Goal: Task Accomplishment & Management: Use online tool/utility

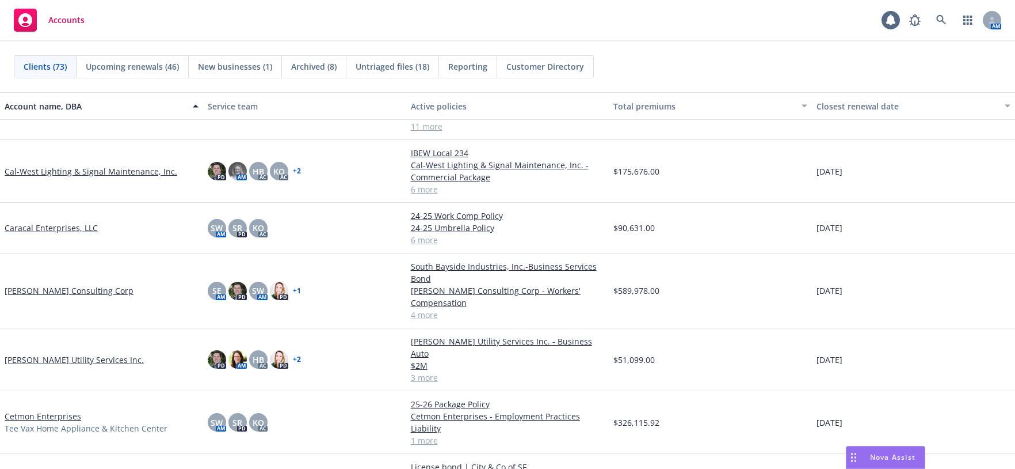
scroll to position [618, 0]
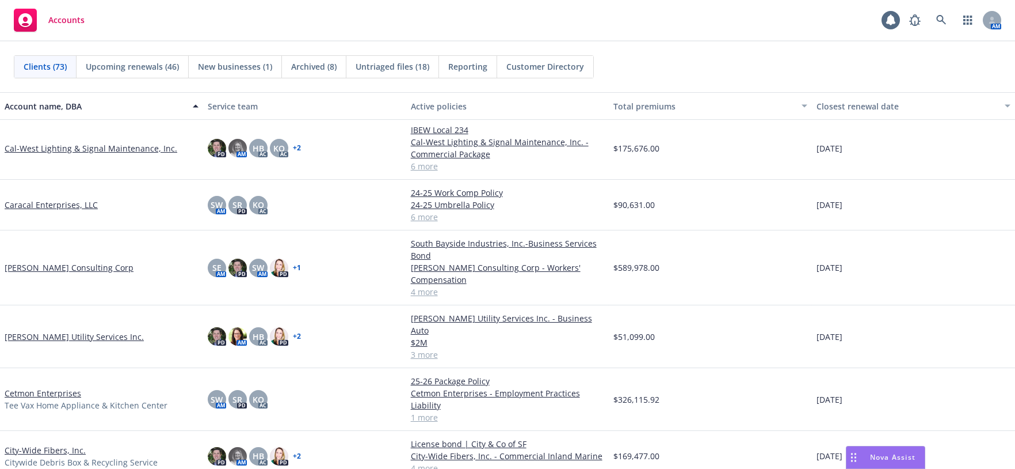
click at [40, 390] on link "Cetmon Enterprises" at bounding box center [43, 393] width 77 height 12
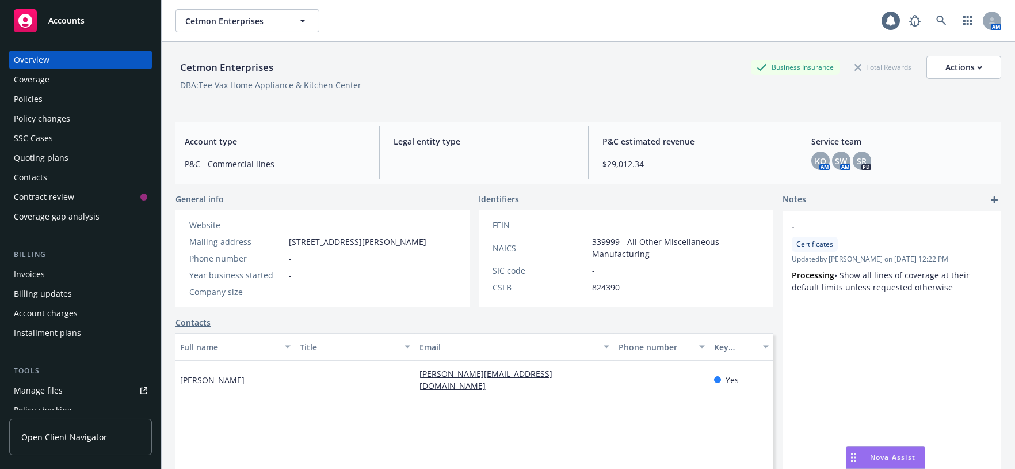
click at [56, 108] on div "Policies" at bounding box center [81, 99] width 134 height 18
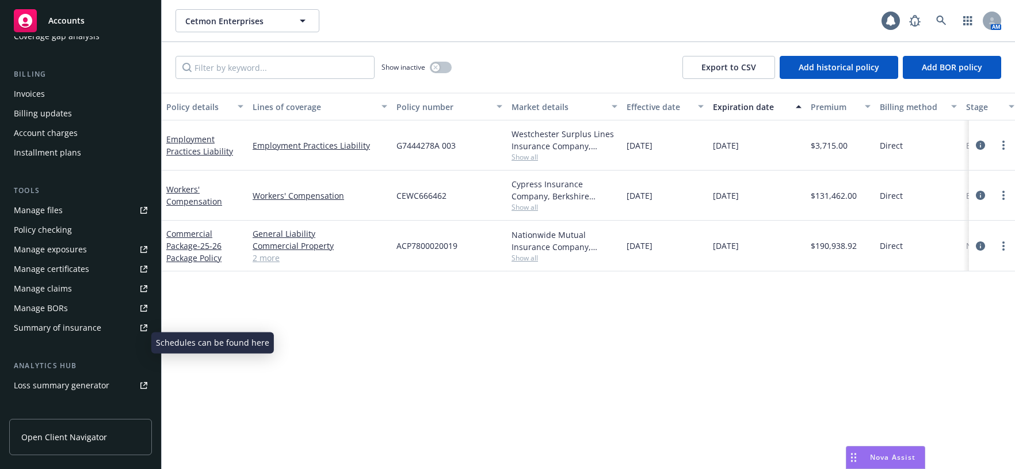
scroll to position [192, 0]
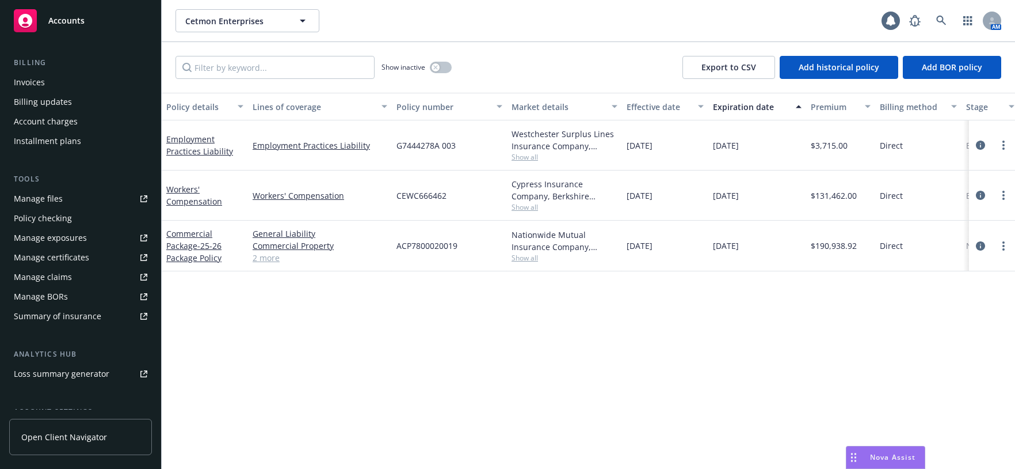
click at [39, 208] on div "Manage files" at bounding box center [38, 198] width 49 height 18
click at [227, 26] on span "Cetmon Enterprises" at bounding box center [235, 21] width 100 height 12
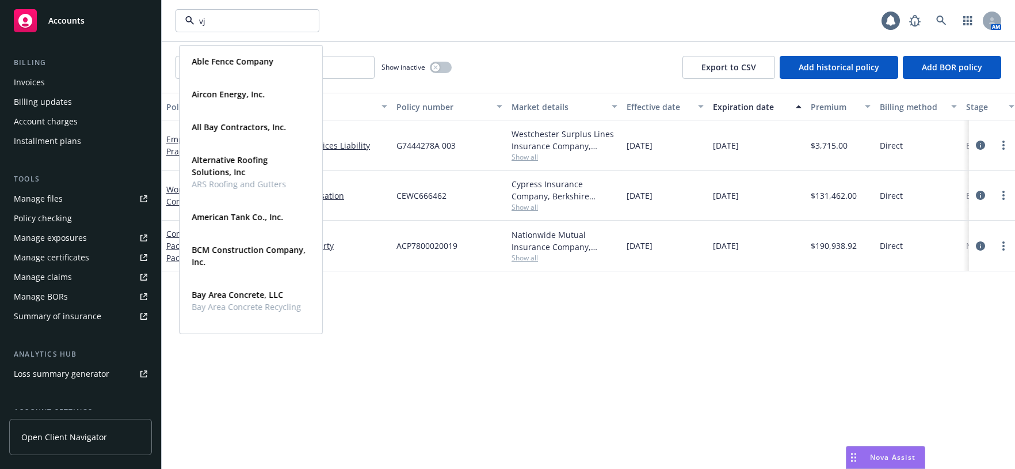
type input "vjb"
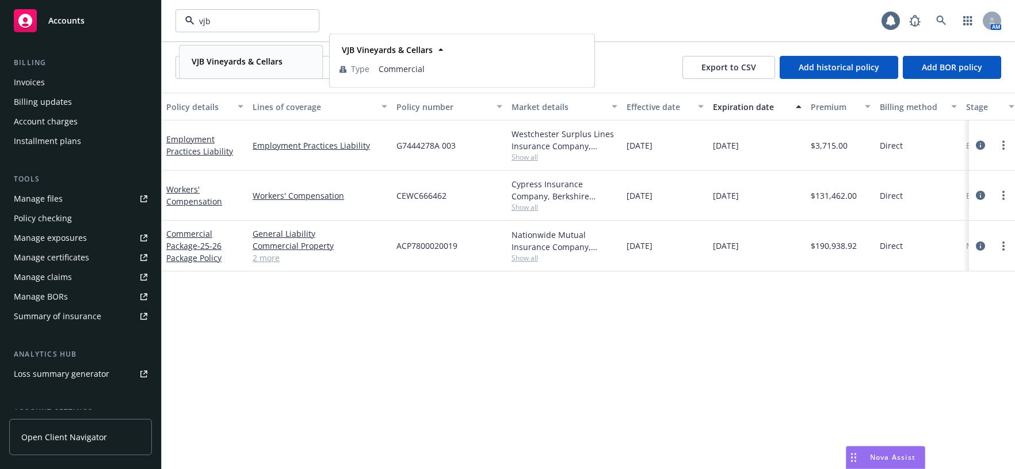
drag, startPoint x: 214, startPoint y: 56, endPoint x: 215, endPoint y: 62, distance: 5.8
click at [215, 60] on strong "VJB Vineyards & Cellars" at bounding box center [237, 61] width 91 height 11
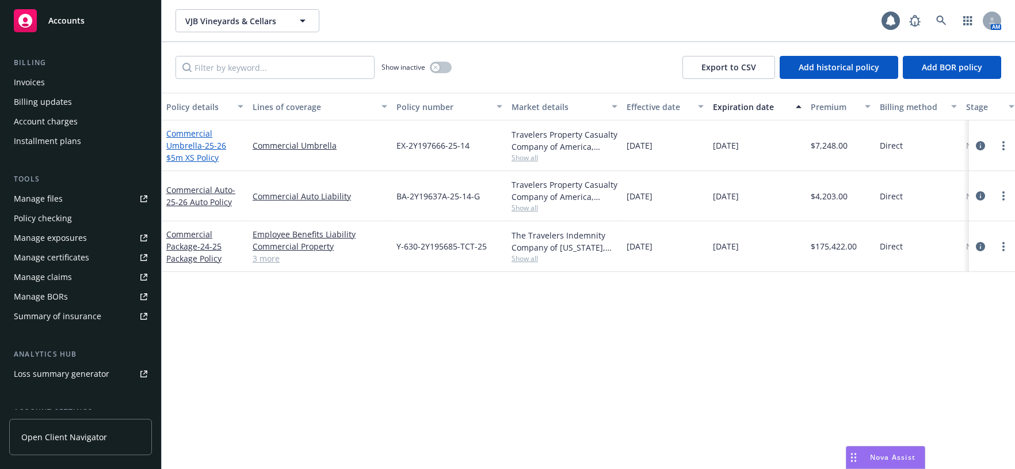
click at [200, 163] on link "Commercial Umbrella - 25-26 $5m XS Policy" at bounding box center [196, 145] width 60 height 35
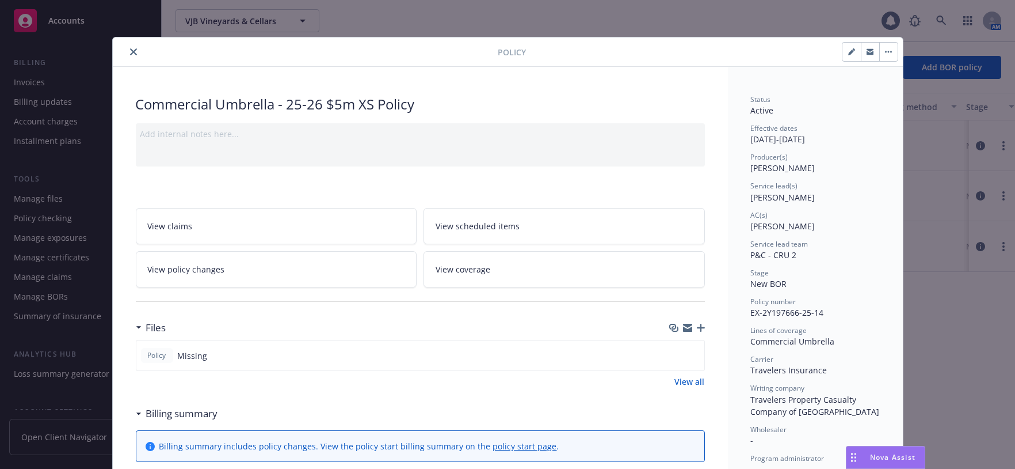
click at [697, 332] on icon "button" at bounding box center [701, 328] width 8 height 8
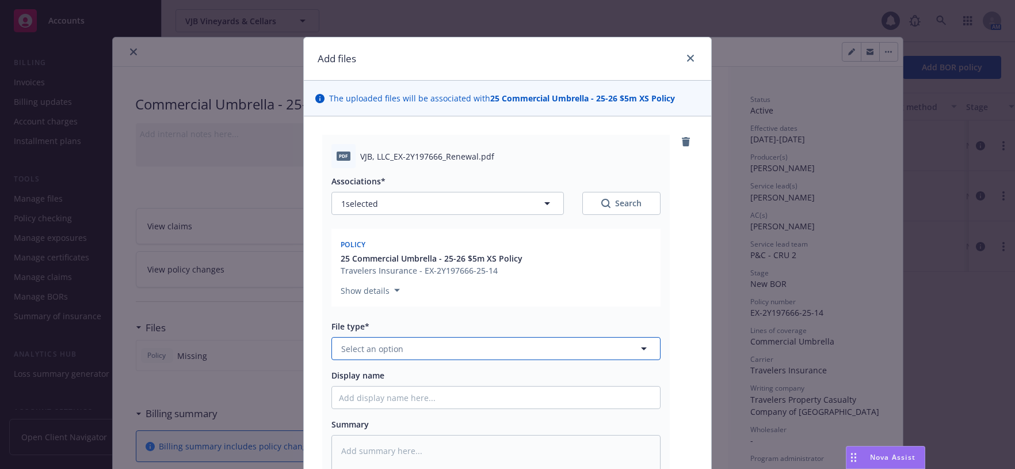
click at [436, 360] on button "Select an option" at bounding box center [496, 348] width 329 height 23
type input "poli"
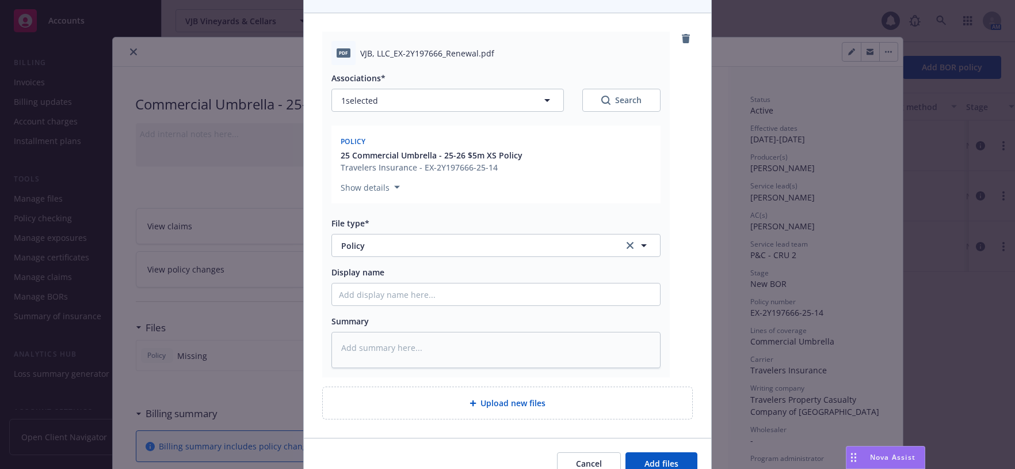
scroll to position [128, 0]
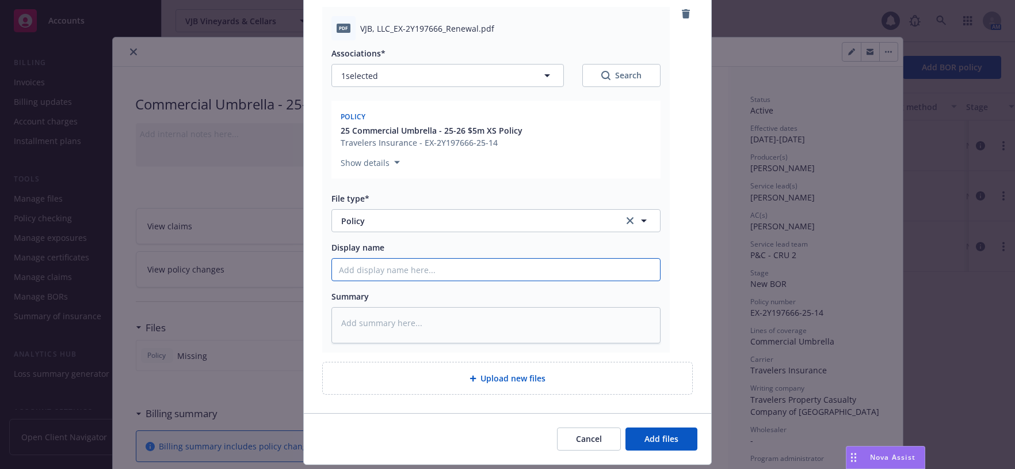
click at [409, 280] on input "Display name" at bounding box center [496, 269] width 328 height 22
type textarea "x"
type input "8"
type textarea "x"
type input "8/"
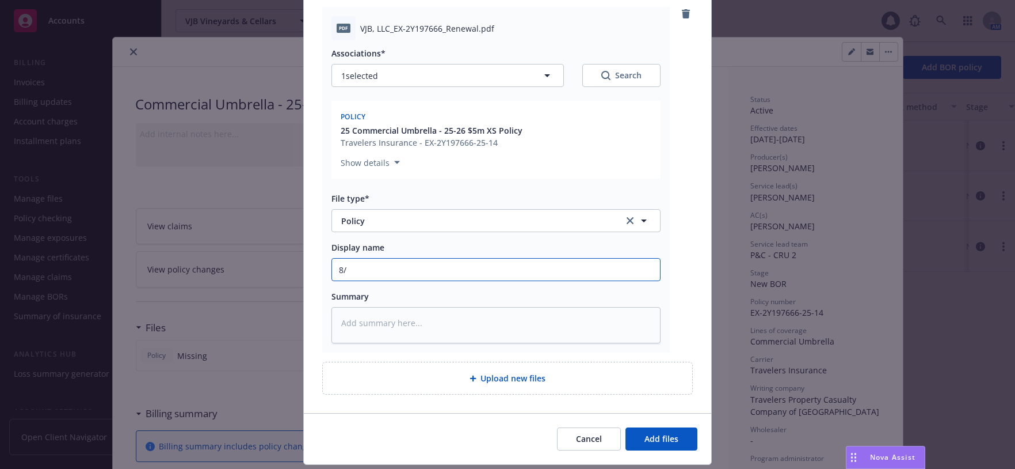
type textarea "x"
type input "8/1"
type textarea "x"
type input "8/17"
type textarea "x"
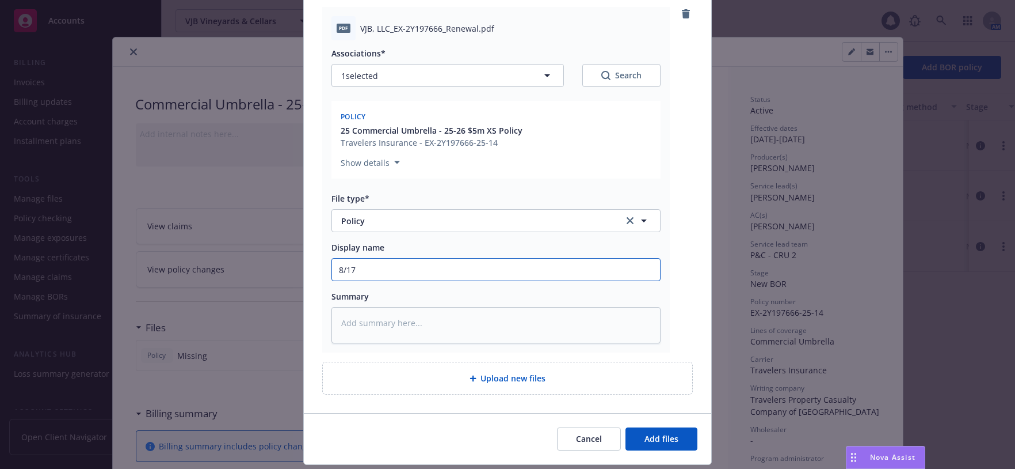
type input "8/17/"
type textarea "x"
type input "8/17/2"
type textarea "x"
type input "8/17/25"
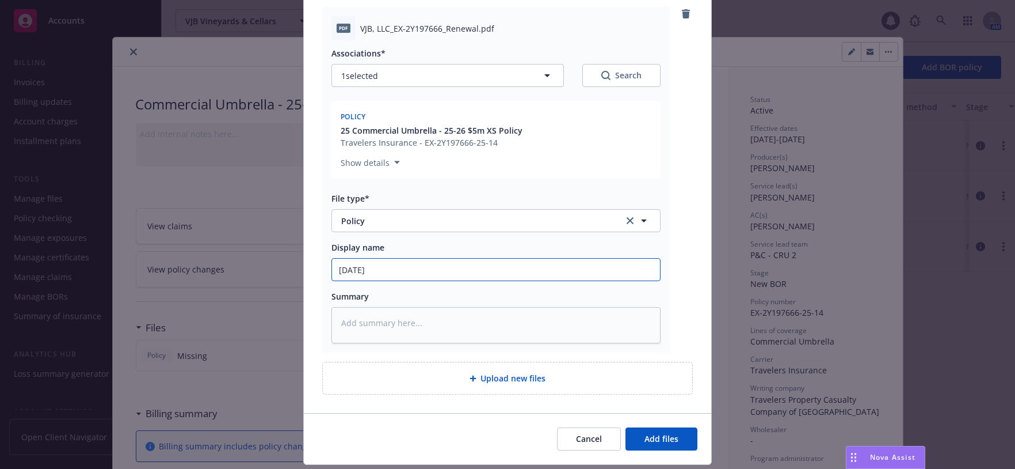
type textarea "x"
type input "8/17/25-"
type textarea "x"
type input "8/17/25-2"
type textarea "x"
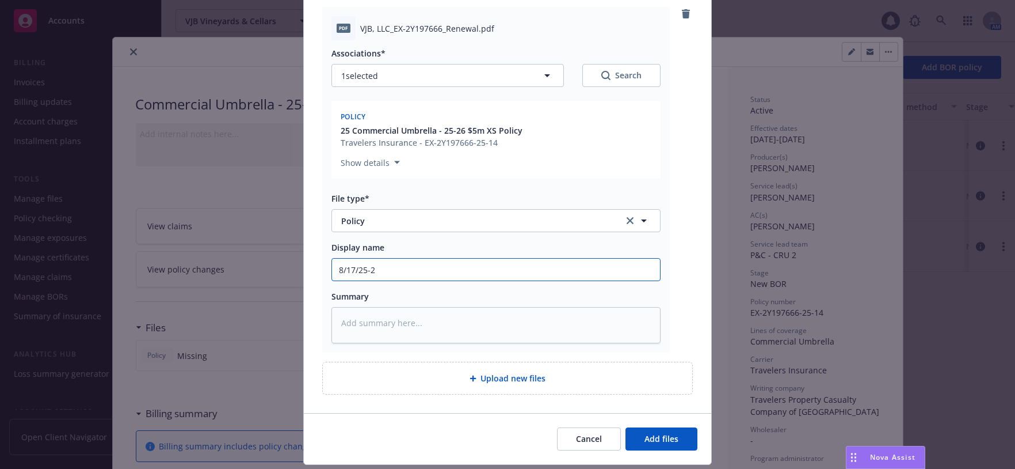
type input "8/17/25-26"
type textarea "x"
type input "8/17/25-26"
type textarea "x"
type input "8/17/25-26 U"
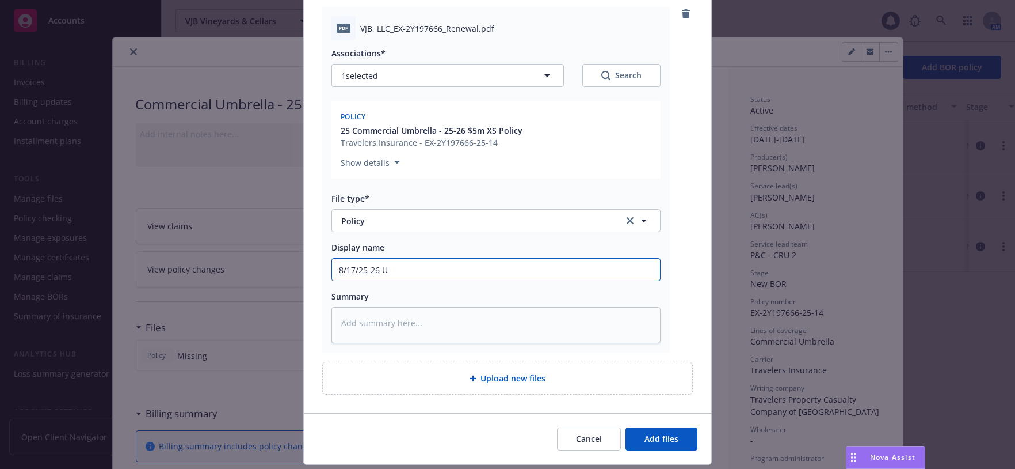
type textarea "x"
type input "8/17/25-26 Um"
type textarea "x"
type input "8/17/25-26 Umb"
type textarea "x"
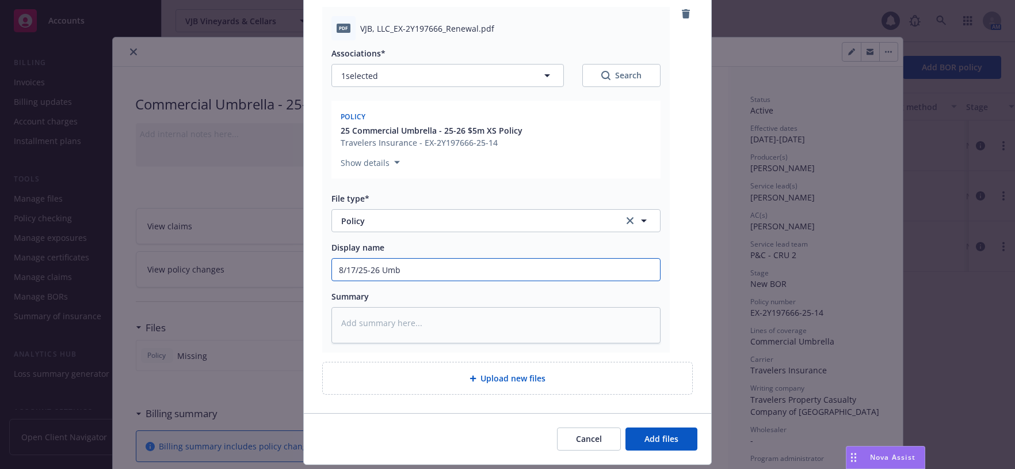
type input "8/17/25-26 Umb"
type textarea "x"
type input "8/17/25-26 Umb T"
type textarea "x"
type input "8/17/25-26 Umb Ta"
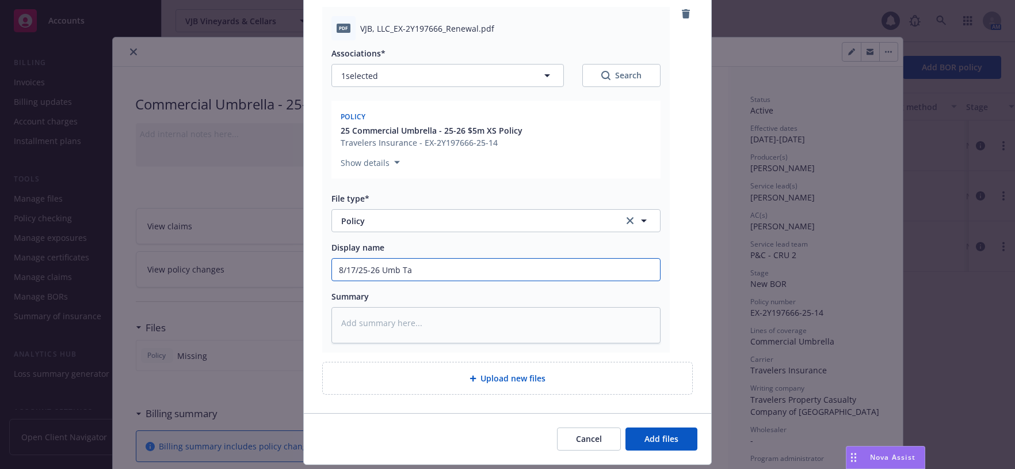
type textarea "x"
type input "8/17/25-26 Umb T"
type textarea "x"
type input "8/17/25-26 Umb Tra"
type textarea "x"
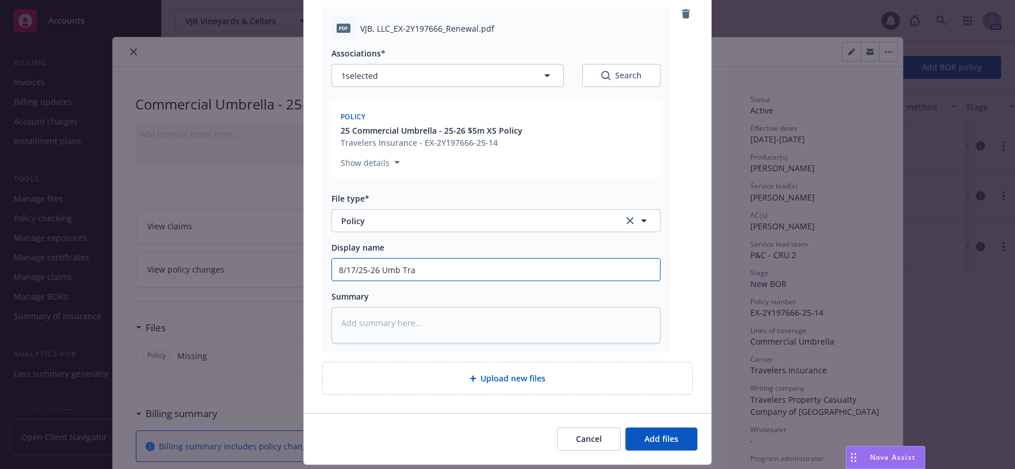
type input "8/17/25-26 Umb Trav"
type textarea "x"
type input "8/17/25-26 Umb Trave"
type textarea "x"
type input "8/17/25-26 Umb Travel"
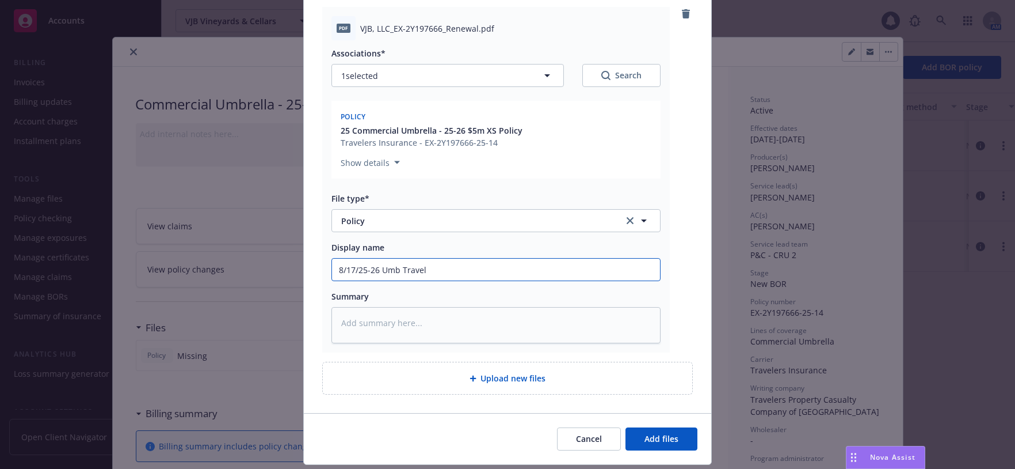
type textarea "x"
type input "8/17/25-26 Umb Travele"
type textarea "x"
type input "8/17/25-26 Umb Traveler"
type textarea "x"
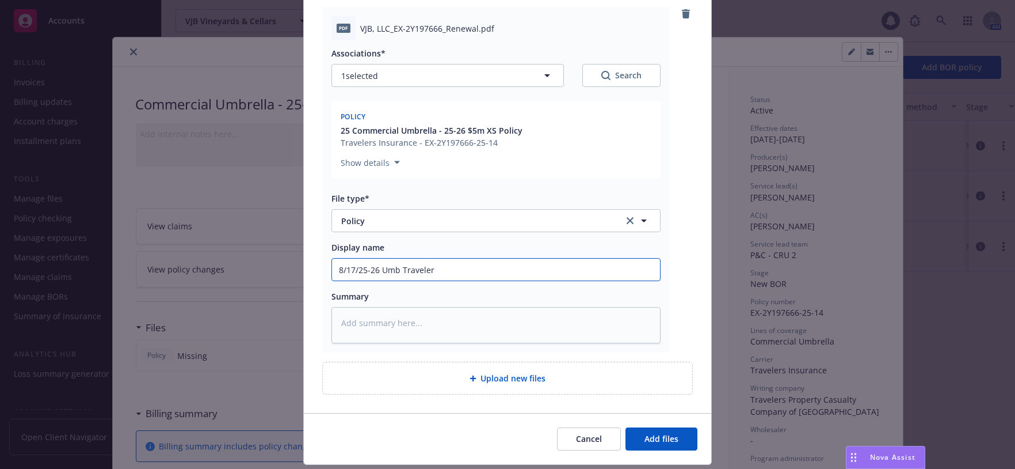
type input "8/17/25-26 Umb Travelers"
type textarea "x"
type input "8/17/25-26 Umb Travelers"
type textarea "x"
type input "8/17/25-26 Umb Travelers P"
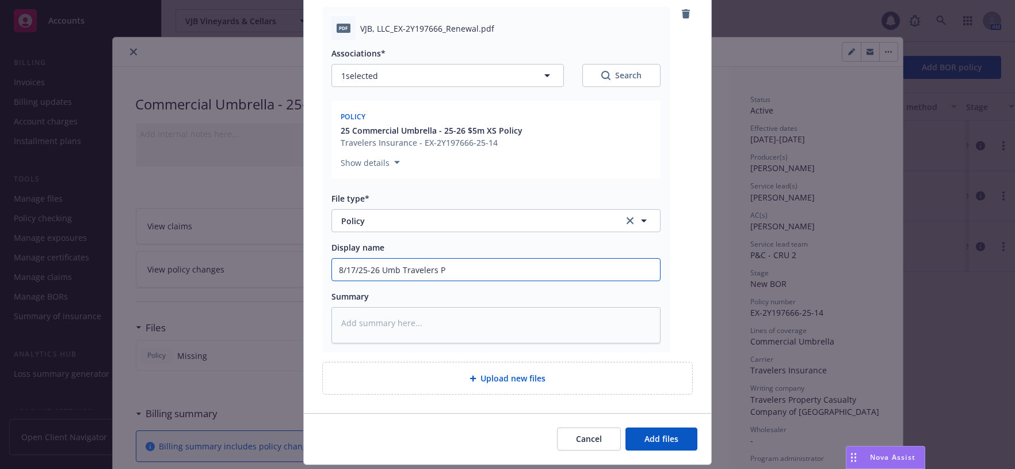
type textarea "x"
type input "8/17/25-26 Umb Travelers Po"
type textarea "x"
type input "8/17/25-26 Umb Travelers Pol"
type textarea "x"
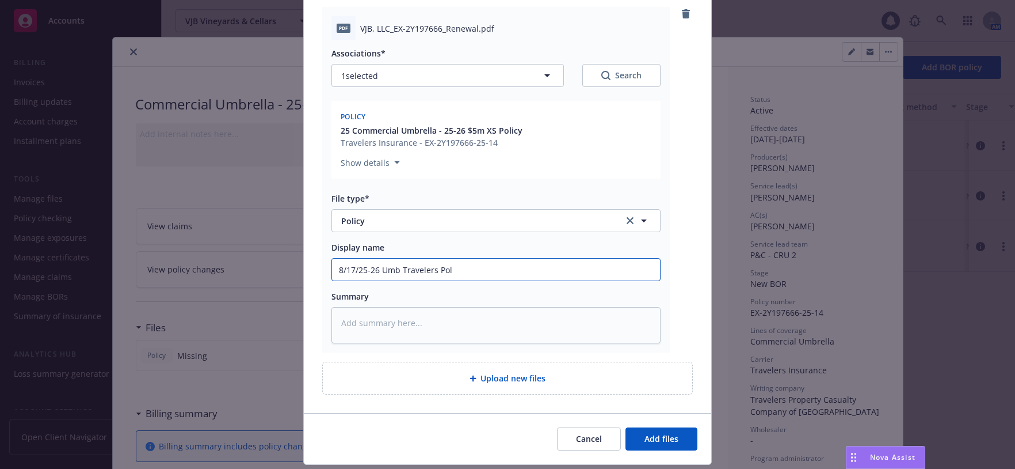
type input "8/17/25-26 Umb Travelers Poli"
type textarea "x"
type input "8/17/25-26 Umb Travelers Polic"
type textarea "x"
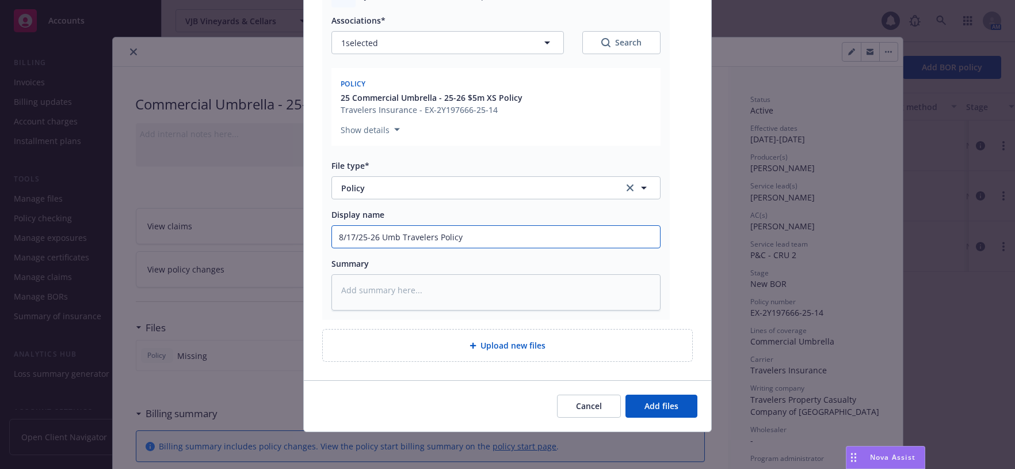
scroll to position [246, 0]
type input "8/17/25-26 Umb Travelers Policy"
click at [672, 405] on button "Add files" at bounding box center [662, 405] width 72 height 23
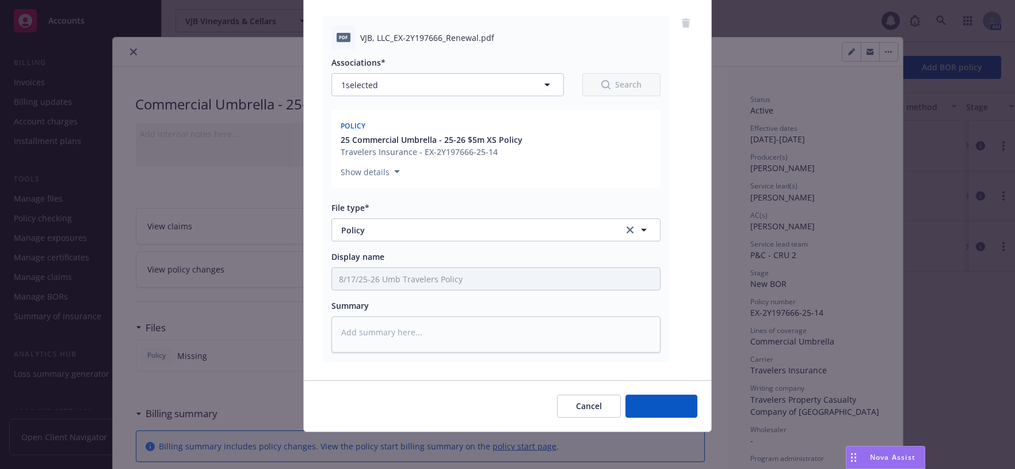
scroll to position [197, 0]
type textarea "x"
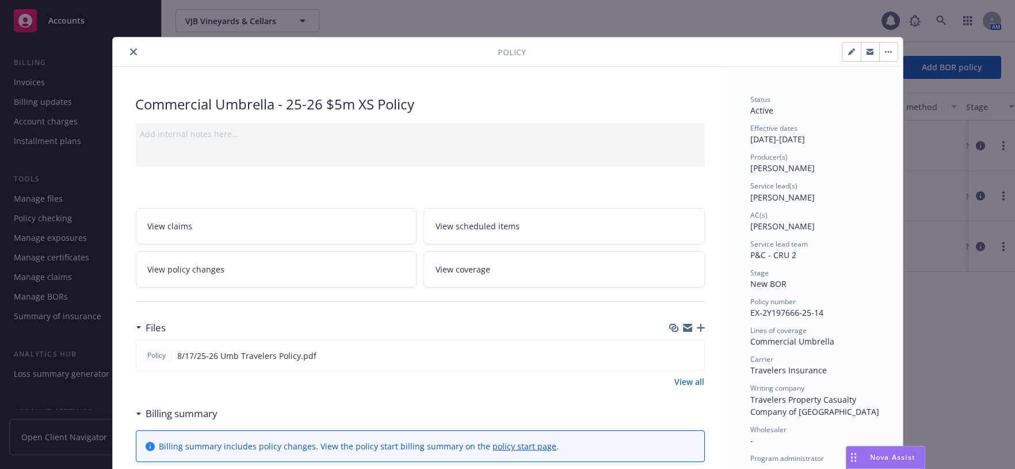
drag, startPoint x: 135, startPoint y: 54, endPoint x: 194, endPoint y: 43, distance: 60.2
click at [135, 54] on icon "close" at bounding box center [133, 51] width 7 height 7
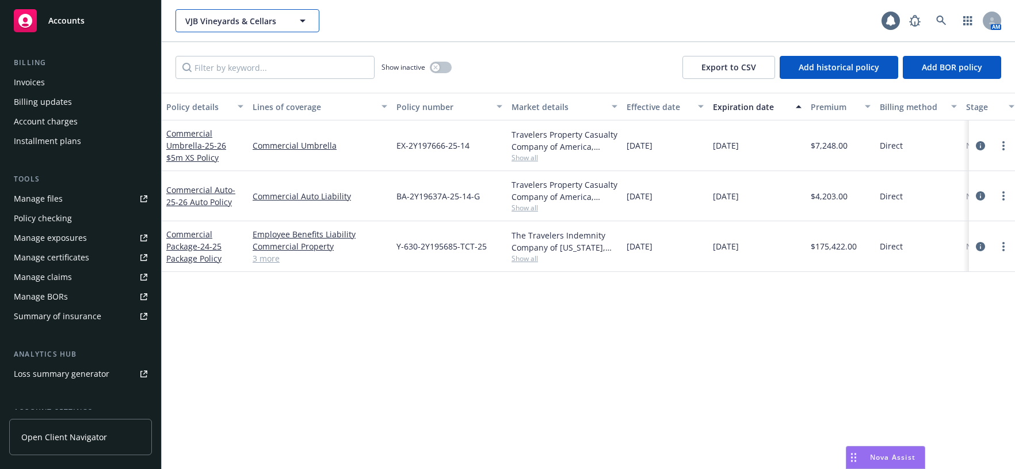
click at [296, 18] on icon "button" at bounding box center [303, 21] width 14 height 14
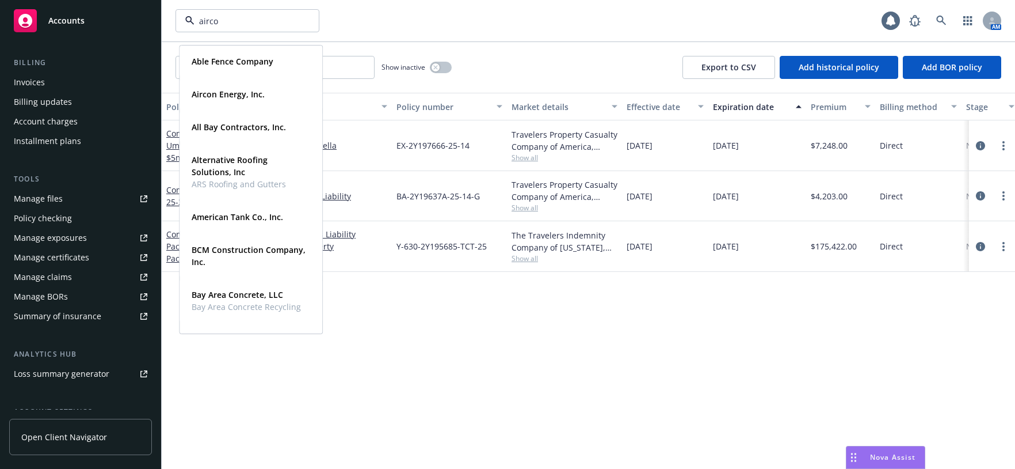
type input "aircon"
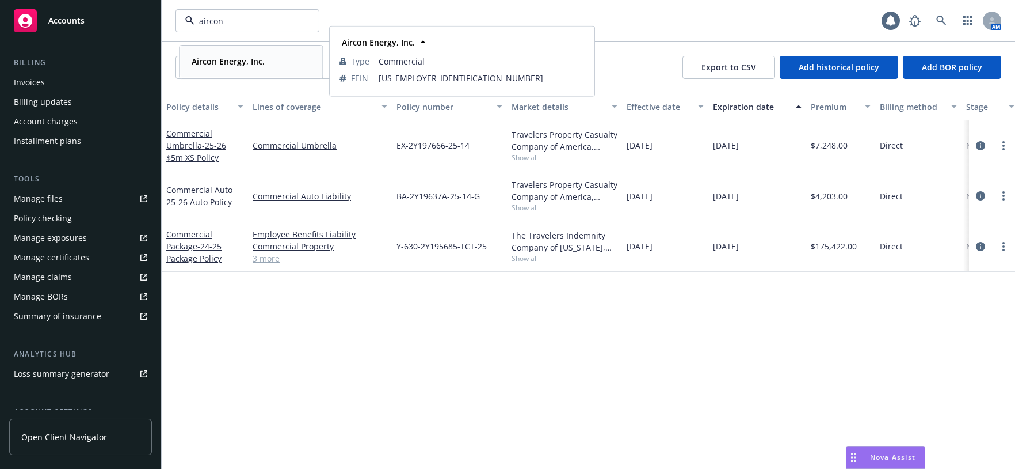
drag, startPoint x: 234, startPoint y: 59, endPoint x: 261, endPoint y: 211, distance: 154.3
click at [234, 62] on strong "Aircon Energy, Inc." at bounding box center [228, 61] width 73 height 11
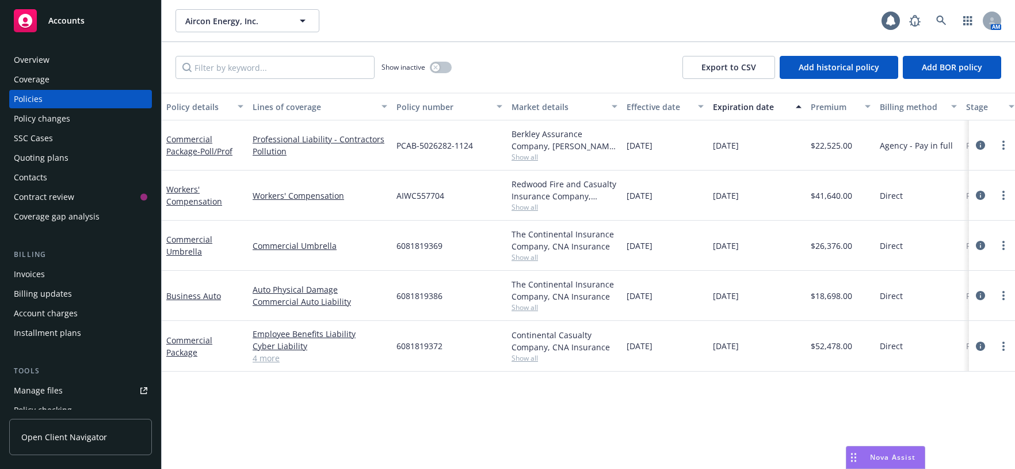
click at [58, 167] on div "Quoting plans" at bounding box center [41, 158] width 55 height 18
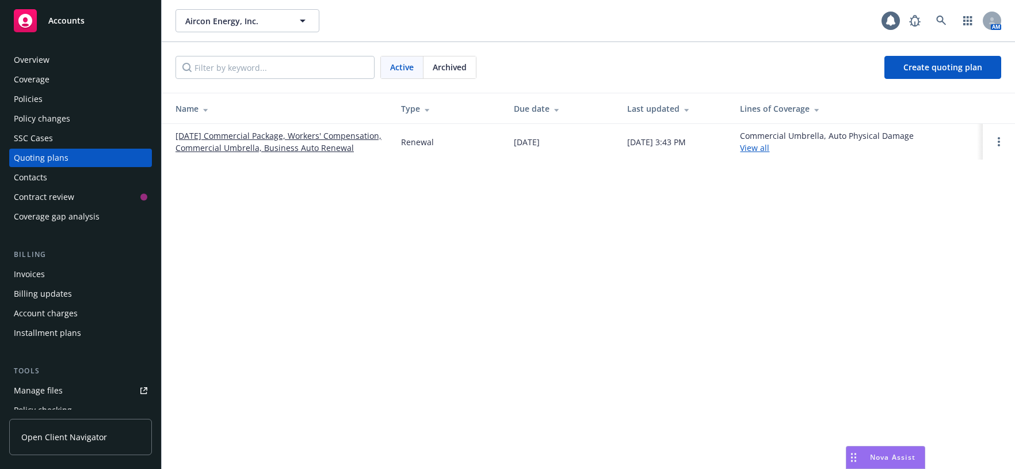
click at [302, 154] on link "11/01/25 Commercial Package, Workers' Compensation, Commercial Umbrella, Busine…" at bounding box center [279, 142] width 207 height 24
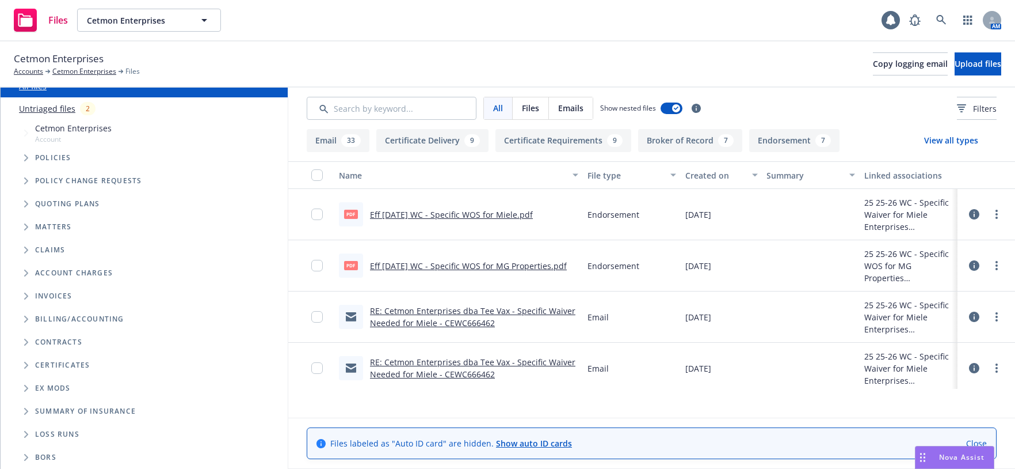
scroll to position [97, 0]
click at [35, 360] on span "Folder Tree Example" at bounding box center [26, 365] width 18 height 18
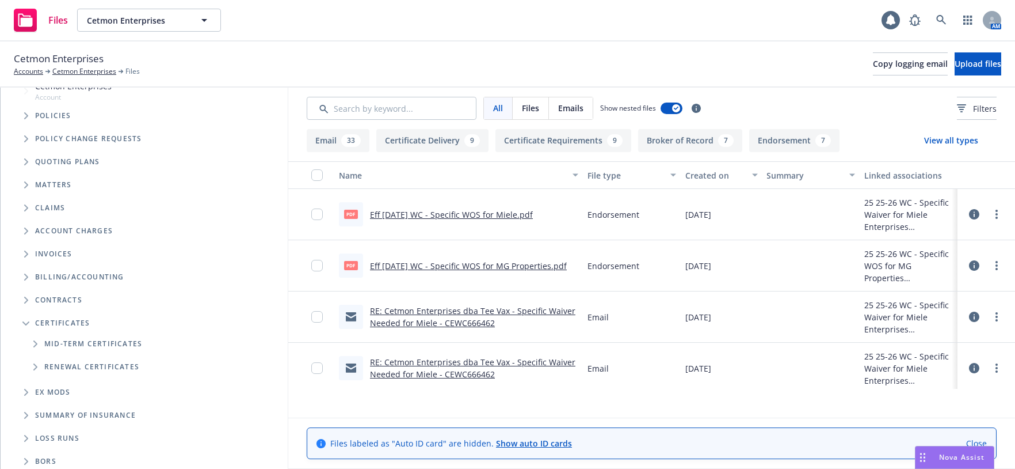
drag, startPoint x: 41, startPoint y: 402, endPoint x: 41, endPoint y: 417, distance: 14.4
click at [37, 370] on icon "Folder Tree Example" at bounding box center [35, 366] width 4 height 7
click at [84, 416] on link "Renewal Certs" at bounding box center [71, 410] width 55 height 12
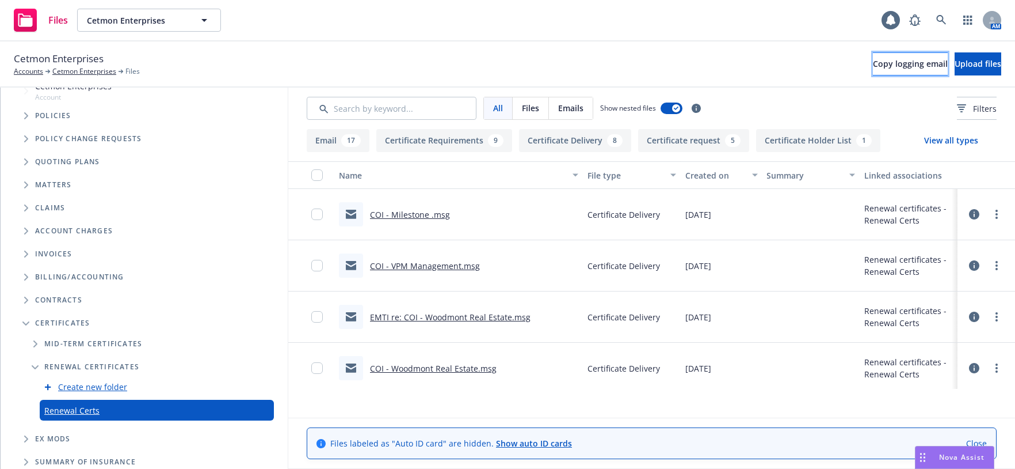
click at [873, 68] on span "Copy logging email" at bounding box center [910, 63] width 75 height 11
click at [199, 16] on button "Cetmon Enterprises" at bounding box center [149, 20] width 144 height 23
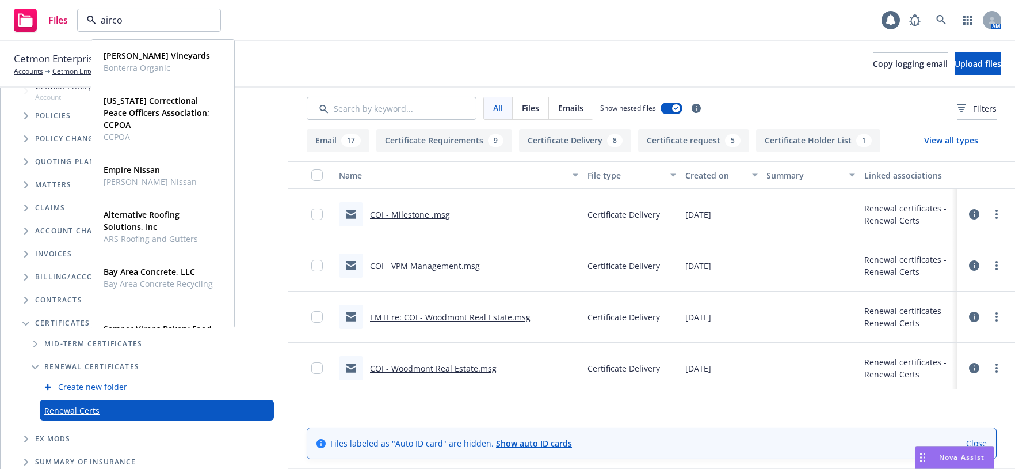
type input "aircon"
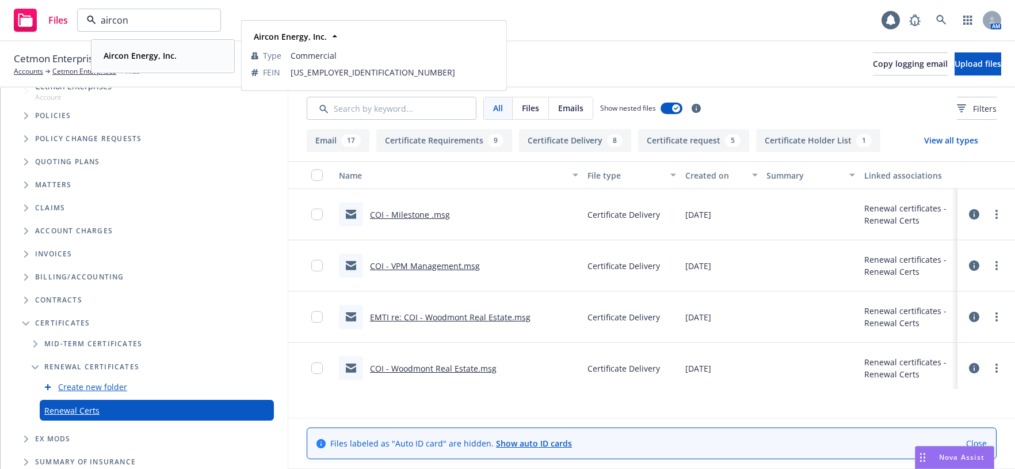
click at [158, 61] on strong "Aircon Energy, Inc." at bounding box center [140, 55] width 73 height 11
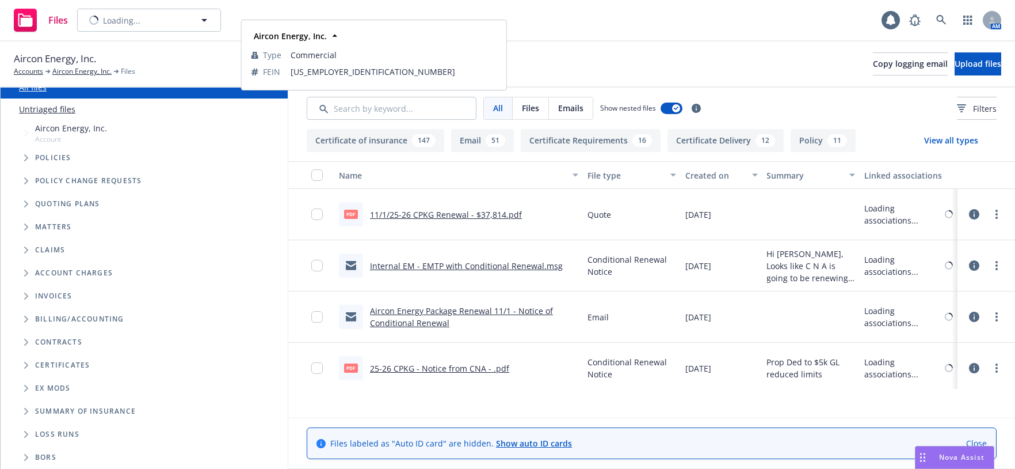
scroll to position [95, 0]
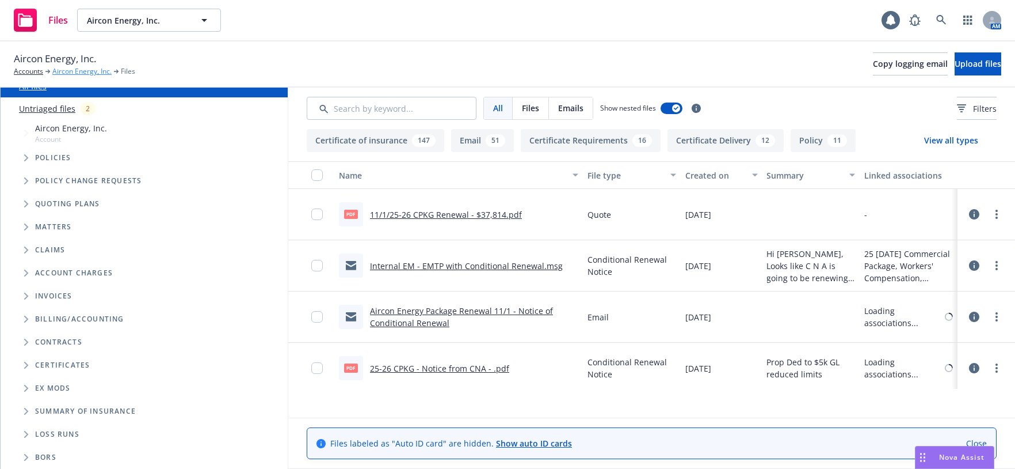
click at [89, 75] on link "Aircon Energy, Inc." at bounding box center [81, 71] width 59 height 10
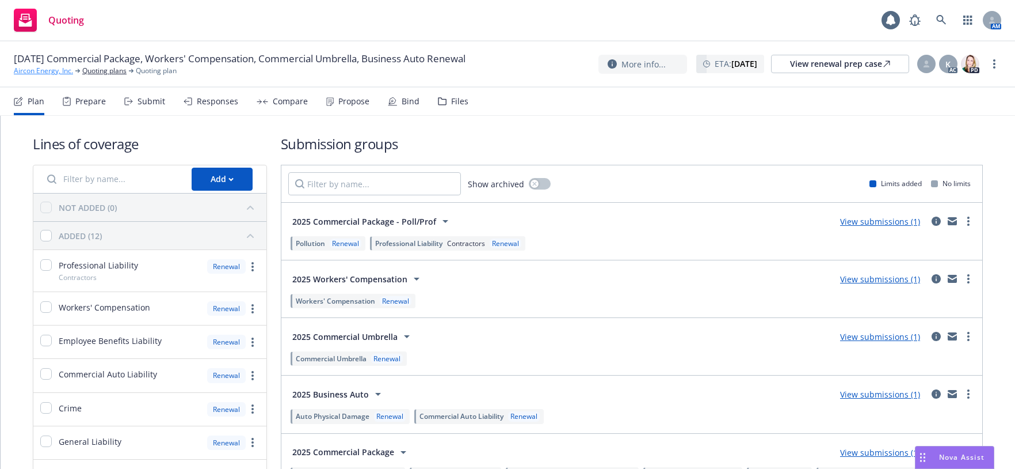
click at [58, 76] on link "Aircon Energy, Inc." at bounding box center [43, 71] width 59 height 10
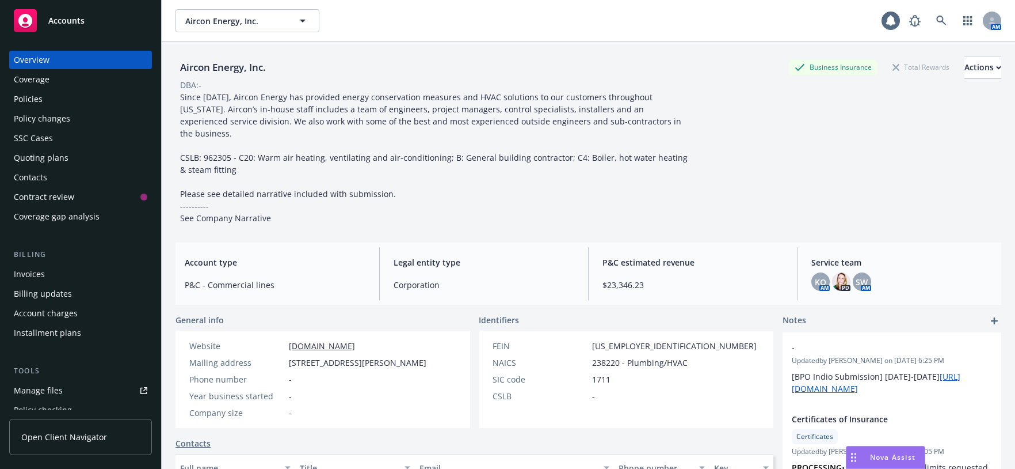
click at [58, 108] on div "Policies" at bounding box center [81, 99] width 134 height 18
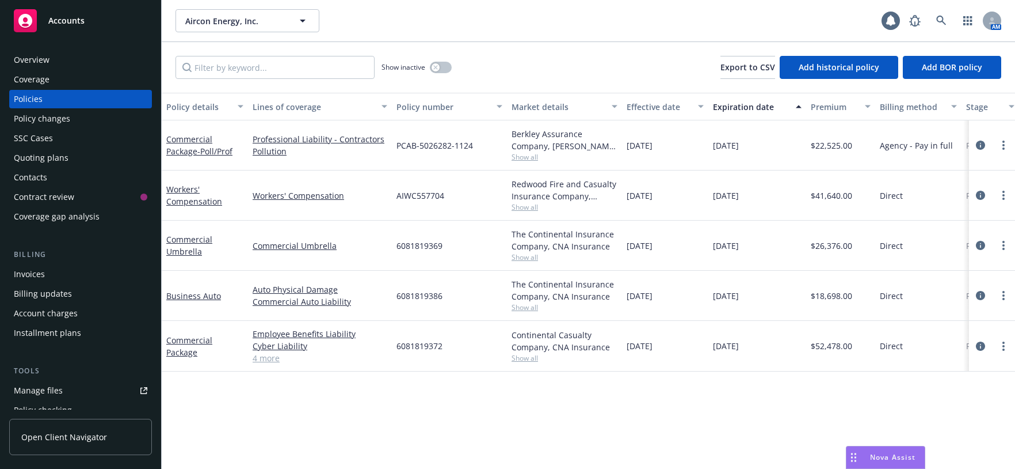
click at [58, 167] on div "Quoting plans" at bounding box center [41, 158] width 55 height 18
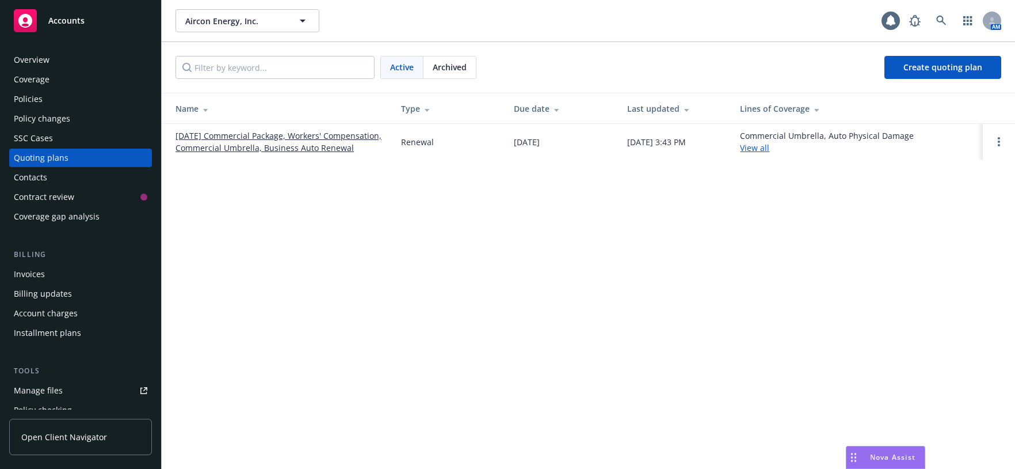
click at [257, 153] on link "11/01/25 Commercial Package, Workers' Compensation, Commercial Umbrella, Busine…" at bounding box center [279, 142] width 207 height 24
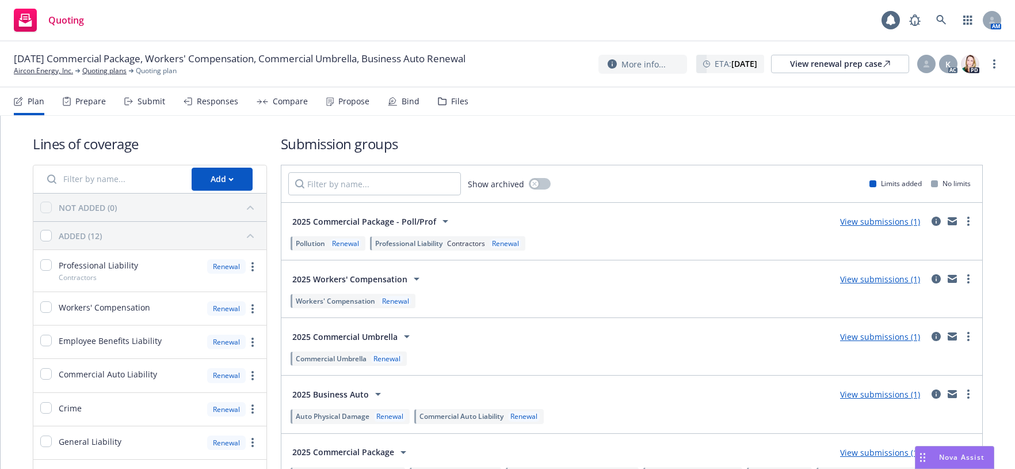
click at [165, 115] on div "Submit" at bounding box center [144, 102] width 41 height 28
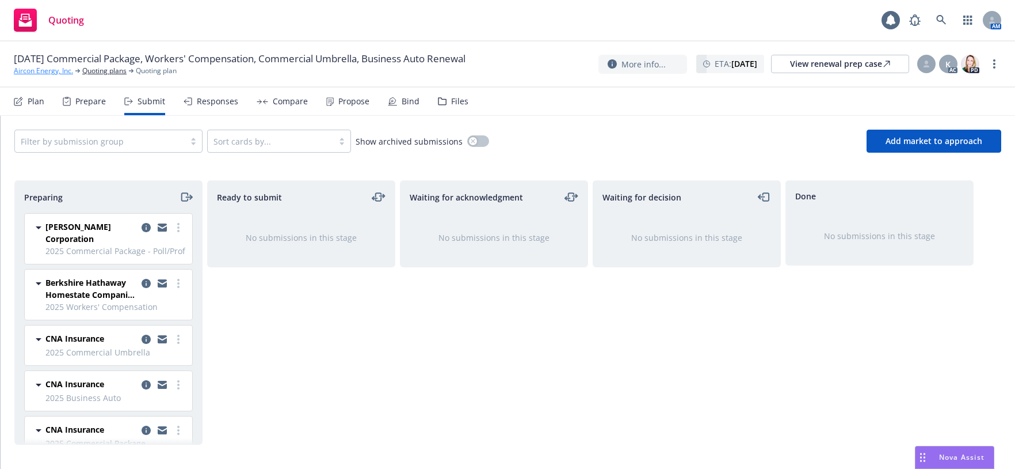
click at [33, 75] on link "Aircon Energy, Inc." at bounding box center [43, 71] width 59 height 10
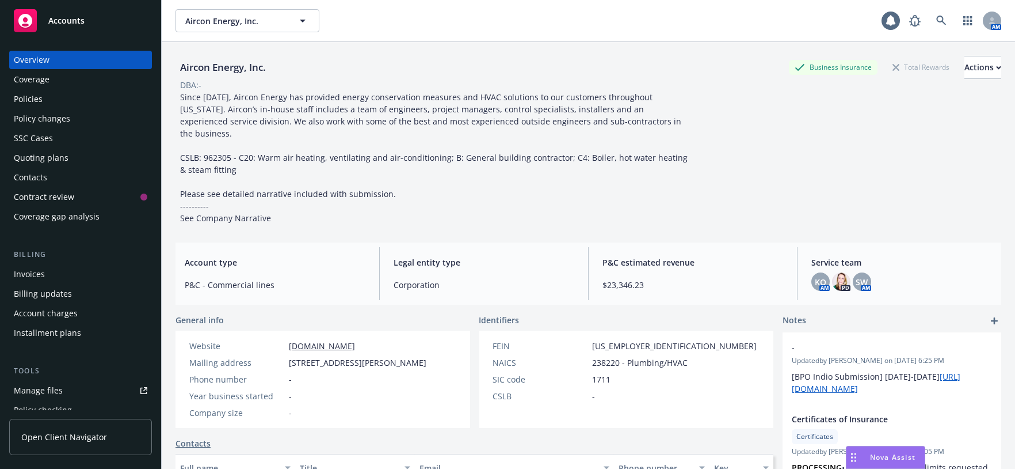
click at [62, 167] on div "Quoting plans" at bounding box center [41, 158] width 55 height 18
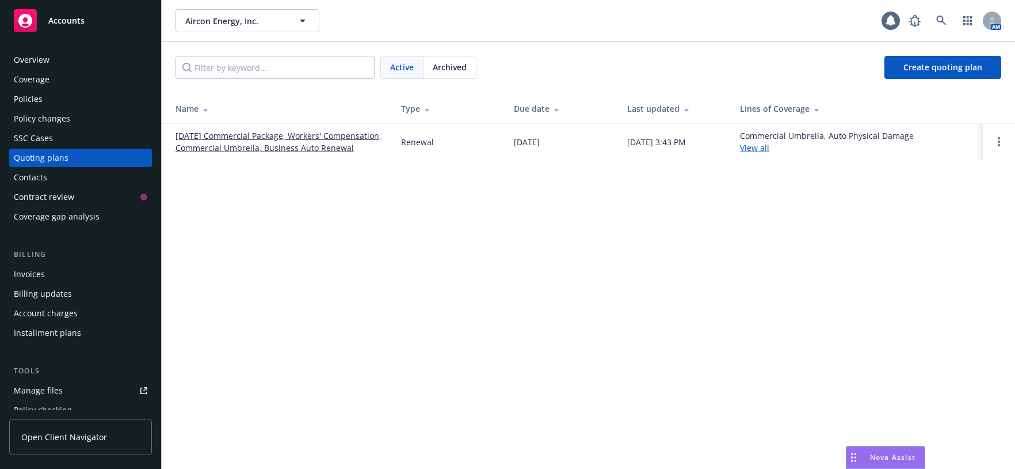
click at [202, 150] on link "11/01/25 Commercial Package, Workers' Compensation, Commercial Umbrella, Busine…" at bounding box center [279, 142] width 207 height 24
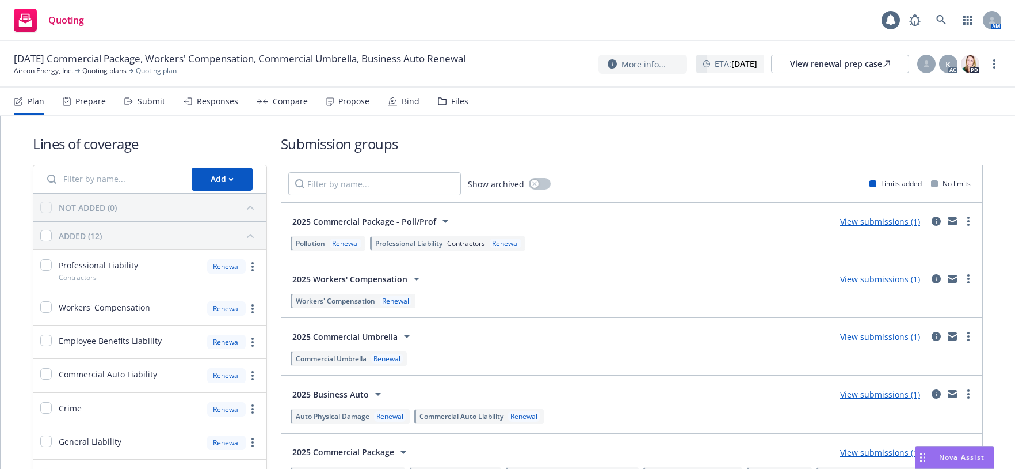
click at [165, 106] on div "Submit" at bounding box center [152, 101] width 28 height 9
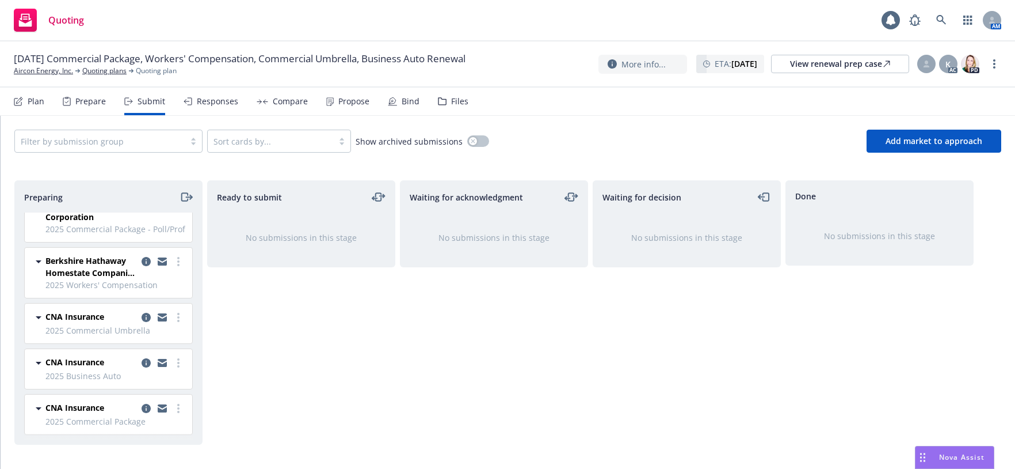
scroll to position [46, 0]
click at [177, 409] on icon "more" at bounding box center [178, 408] width 2 height 9
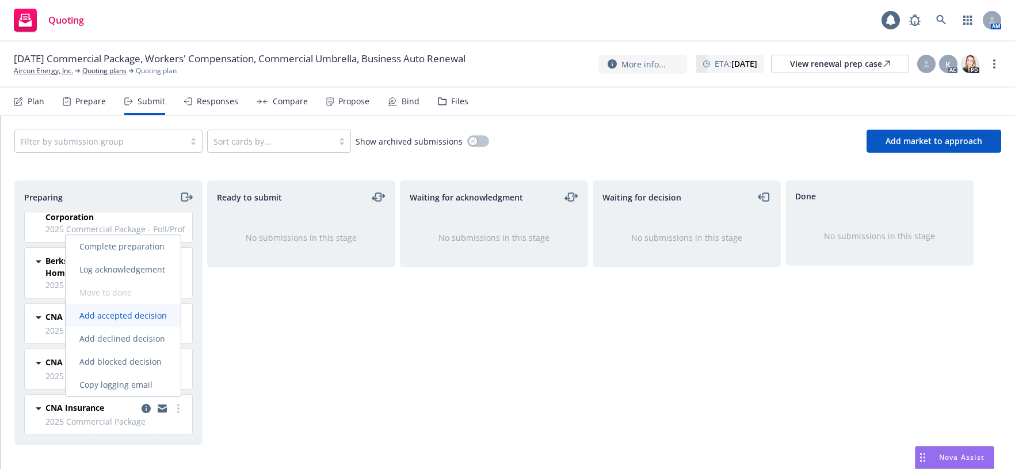
click at [141, 314] on span "Add accepted decision" at bounding box center [123, 315] width 115 height 11
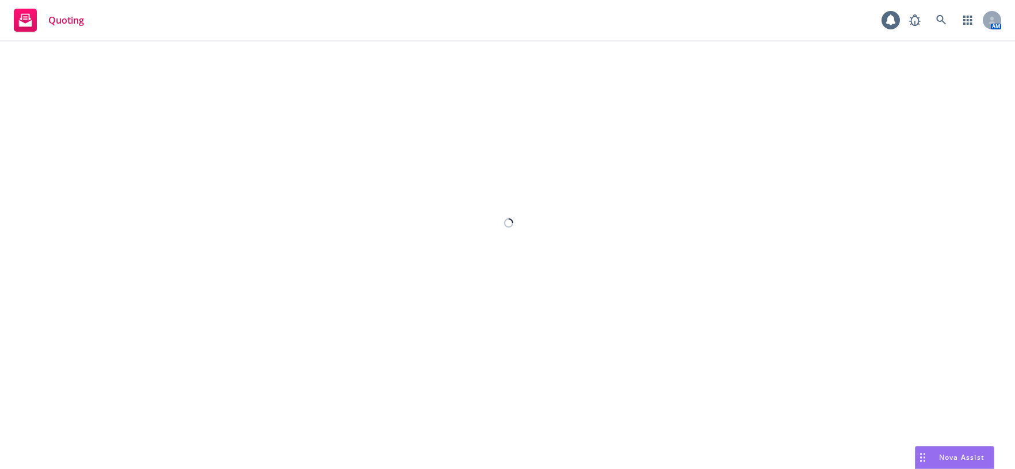
select select "12"
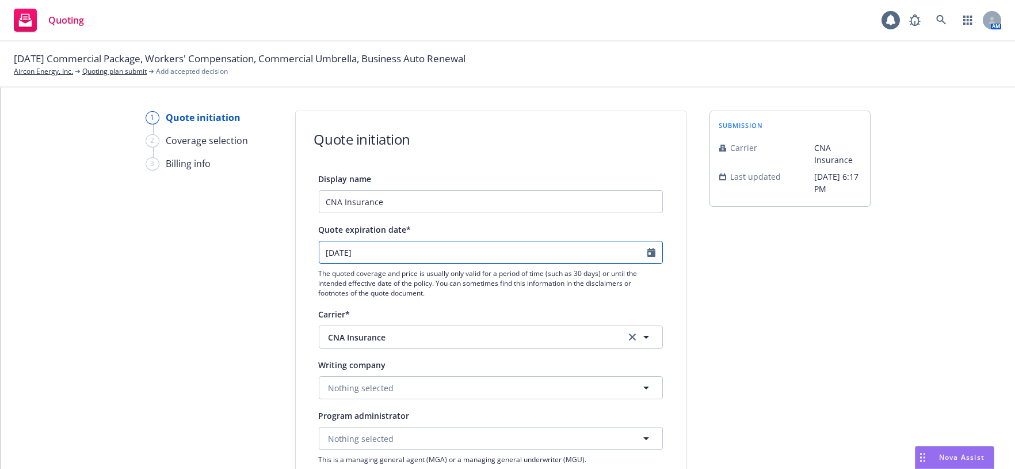
click at [410, 263] on input "10/10/2025" at bounding box center [484, 252] width 328 height 22
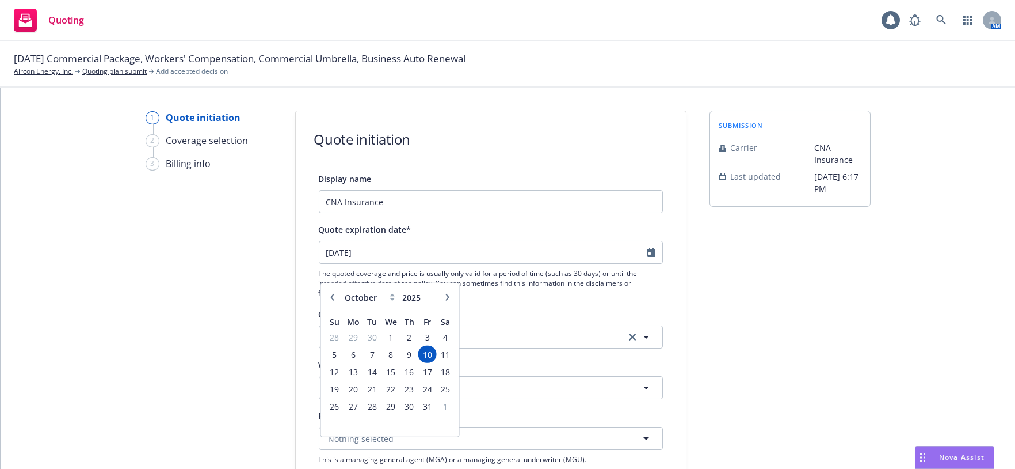
click at [444, 301] on icon "button" at bounding box center [447, 297] width 7 height 7
select select "11"
click at [355, 361] on span "3" at bounding box center [353, 354] width 17 height 14
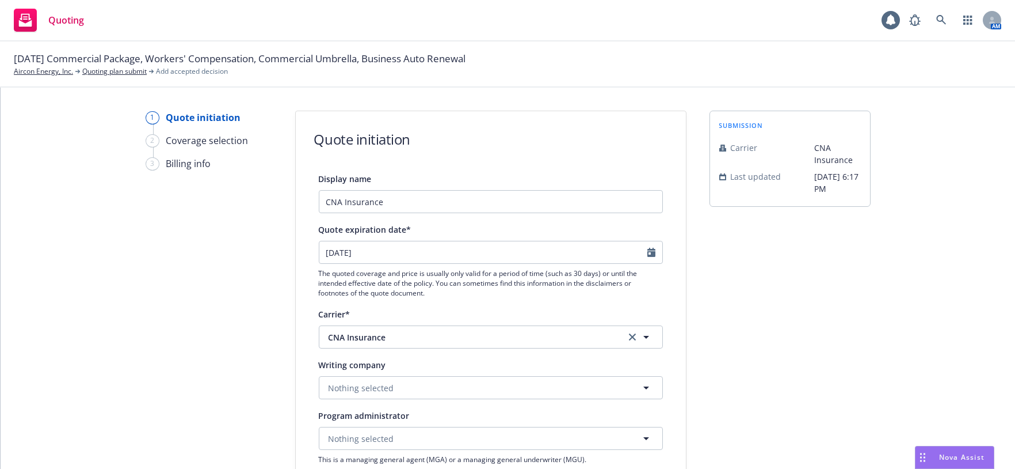
type input "11/03/2025"
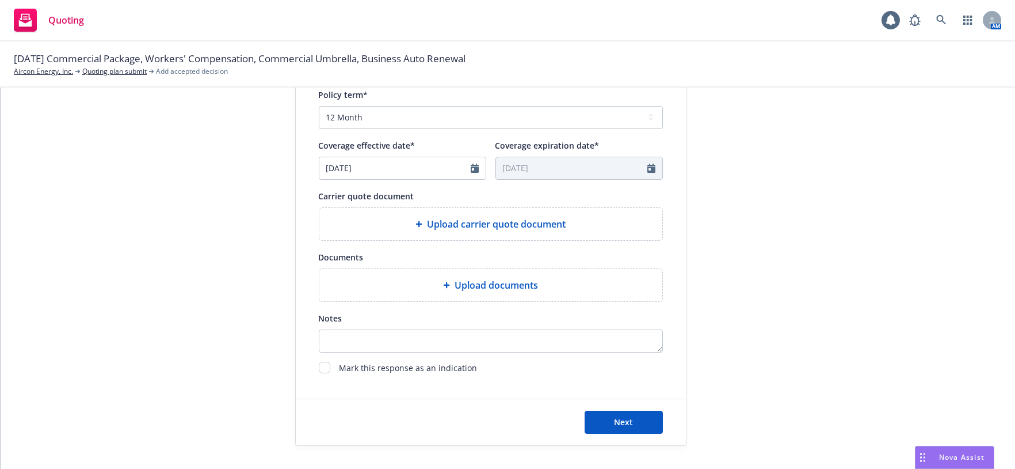
scroll to position [490, 0]
click at [529, 231] on span "Upload carrier quote document" at bounding box center [496, 224] width 139 height 14
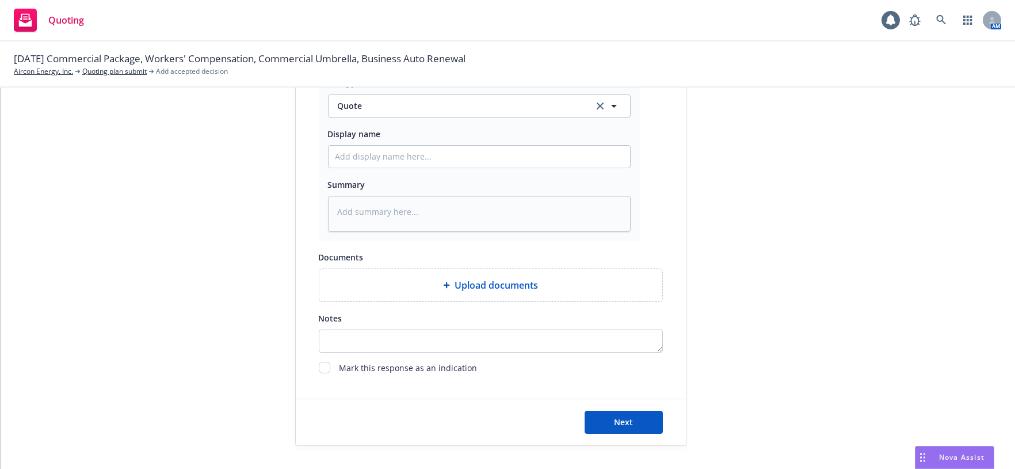
scroll to position [703, 0]
click at [347, 168] on input "Display name" at bounding box center [480, 157] width 302 height 22
click at [362, 168] on input "Display name" at bounding box center [480, 157] width 302 height 22
type textarea "x"
type input "1"
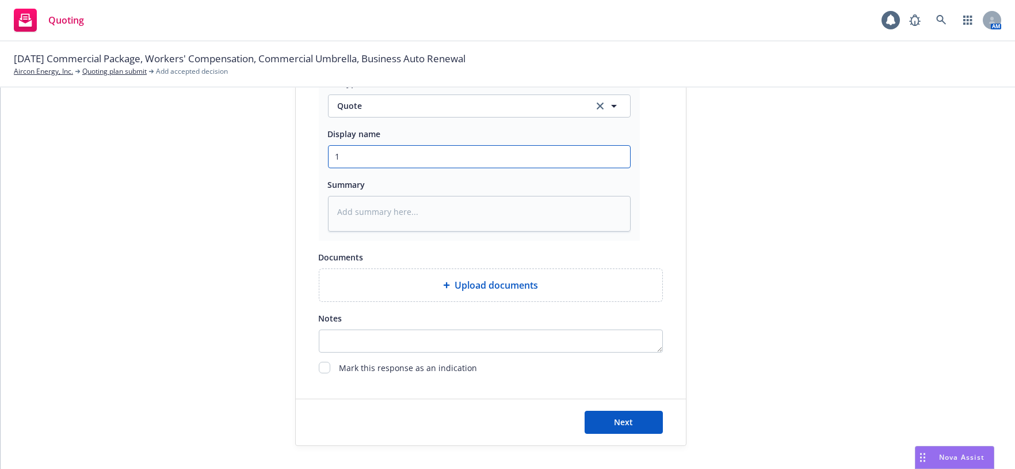
type textarea "x"
type input "11"
type textarea "x"
type input "11/"
type textarea "x"
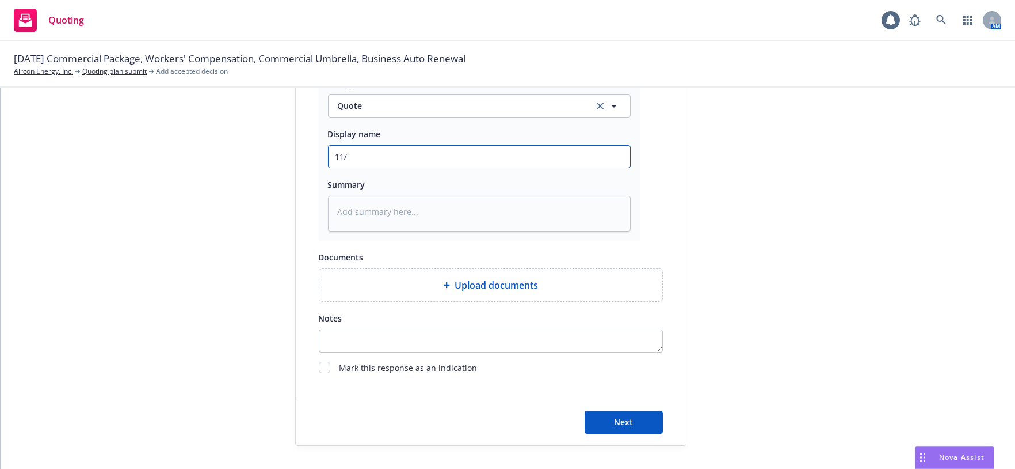
type input "11/1"
type textarea "x"
type input "11/1/"
type textarea "x"
type input "11/1/2"
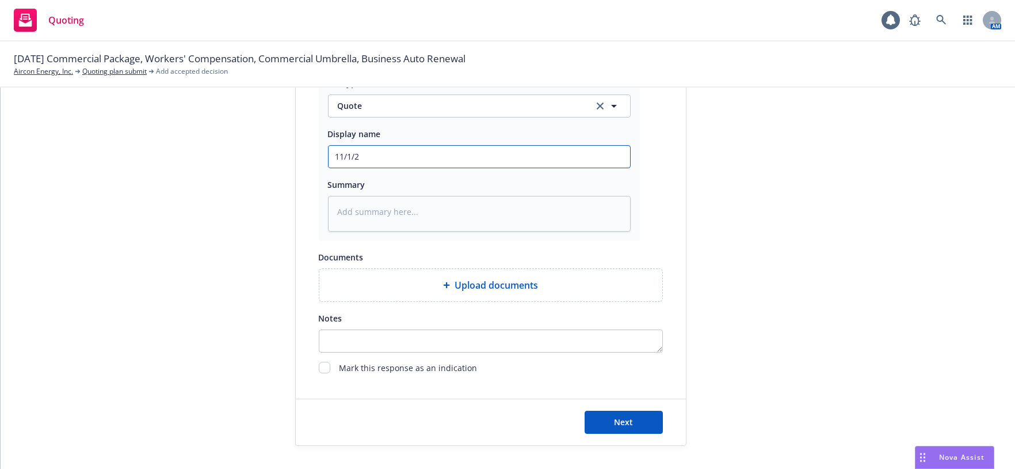
type textarea "x"
type input "11/1/25"
type textarea "x"
type input "11/1/25-"
type textarea "x"
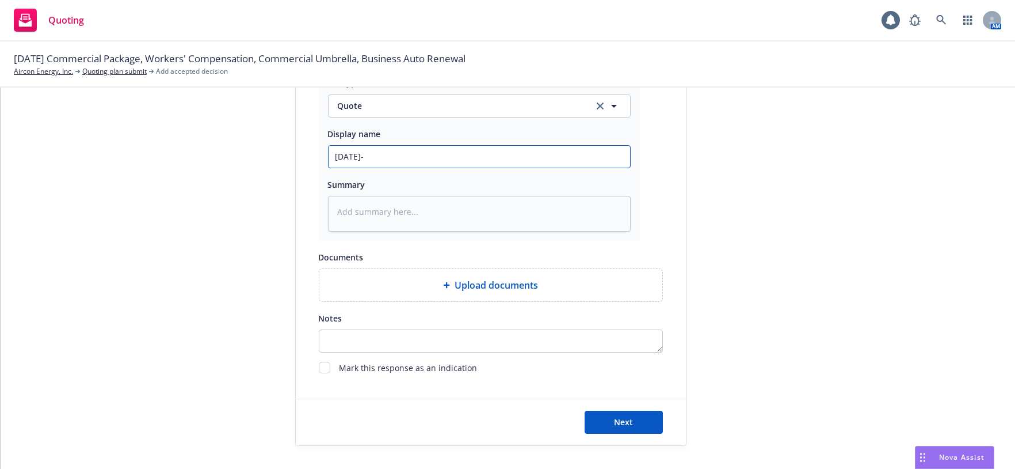
type input "11/1/25-2"
type textarea "x"
type input "11/1/25-26"
type textarea "x"
type input "11/1/25-26"
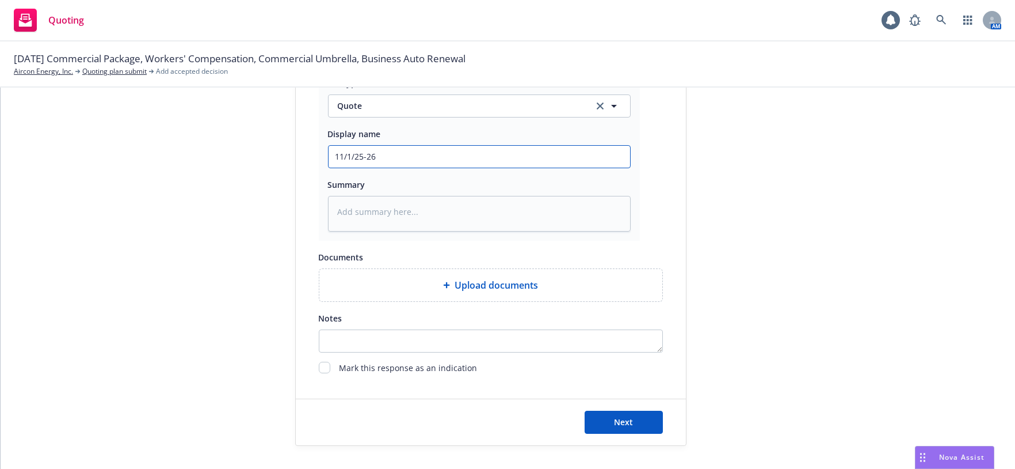
type textarea "x"
type input "11/1/25-26 C"
type textarea "x"
type input "11/1/25-26 CP"
type textarea "x"
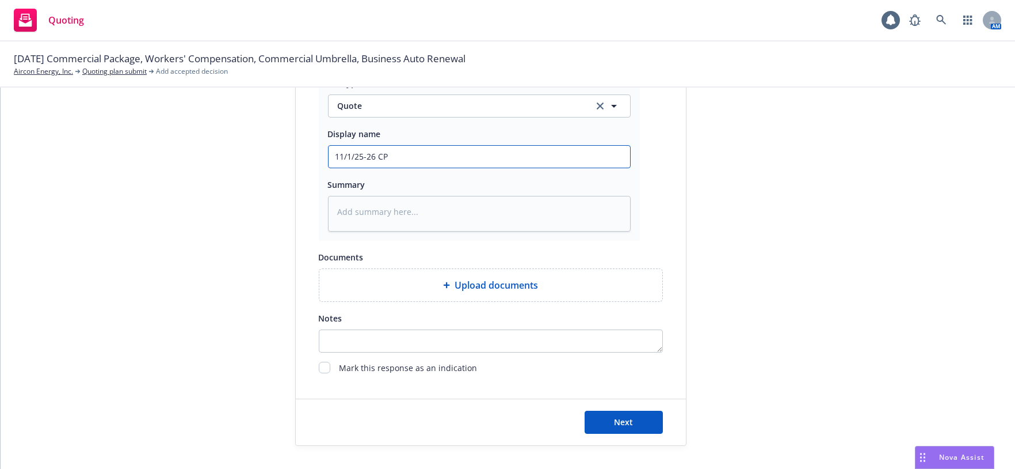
type input "11/1/25-26 CPK"
type textarea "x"
type input "11/1/25-26 CPKG"
type textarea "x"
type input "11/1/25-26 CPKG"
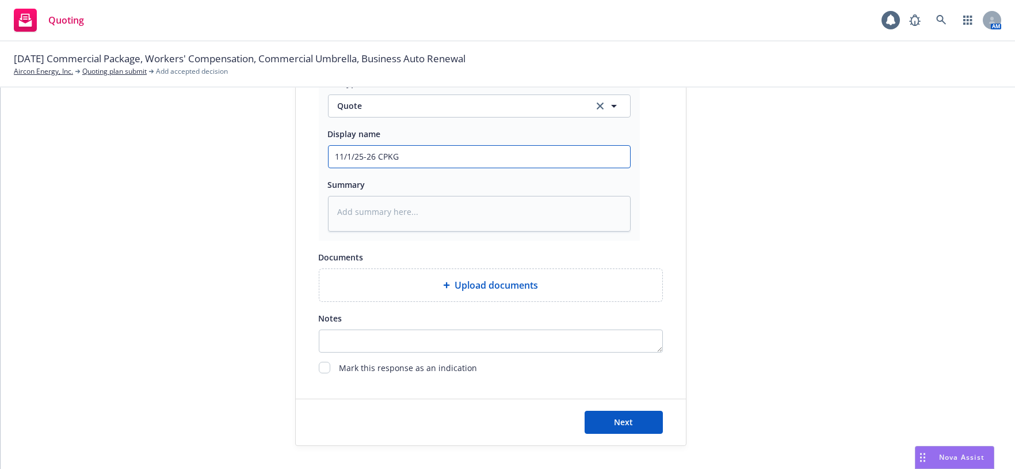
type textarea "x"
type input "11/1/25-26 CPKG R"
type textarea "x"
type input "11/1/25-26 CPKG Re"
type textarea "x"
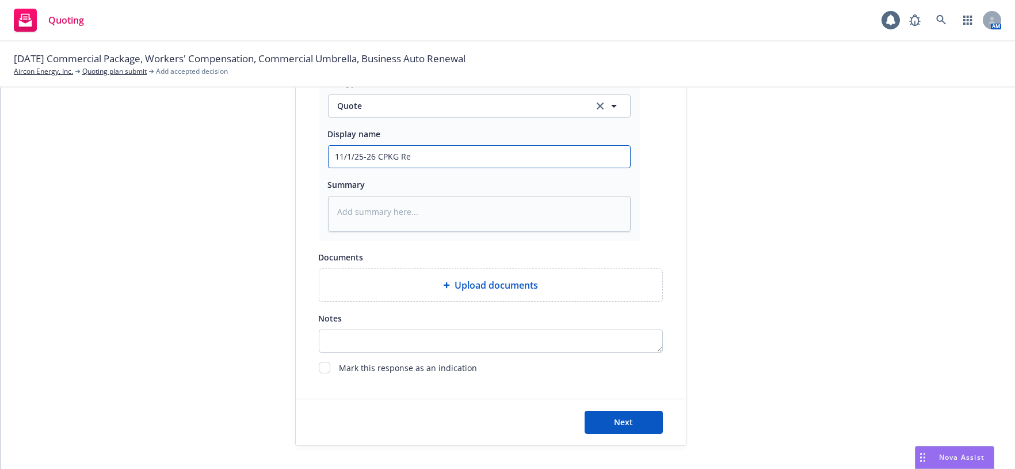
type input "11/1/25-26 CPKG Ren"
type textarea "x"
type input "11/1/25-26 CPKG Renew"
type textarea "x"
type input "11/1/25-26 CPKG Renewa"
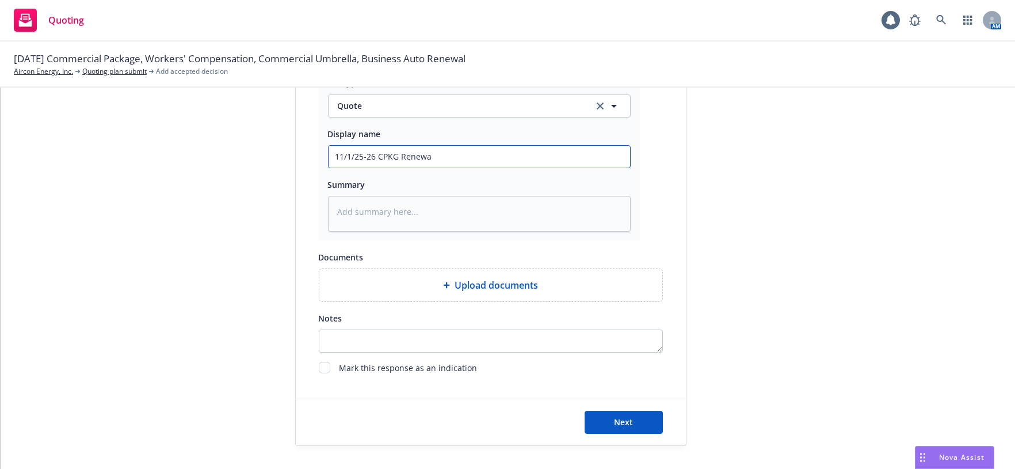
type textarea "x"
type input "11/1/25-26 CPKG Renewal"
type textarea "x"
type input "11/1/25-26 CPKG Renewal"
type textarea "x"
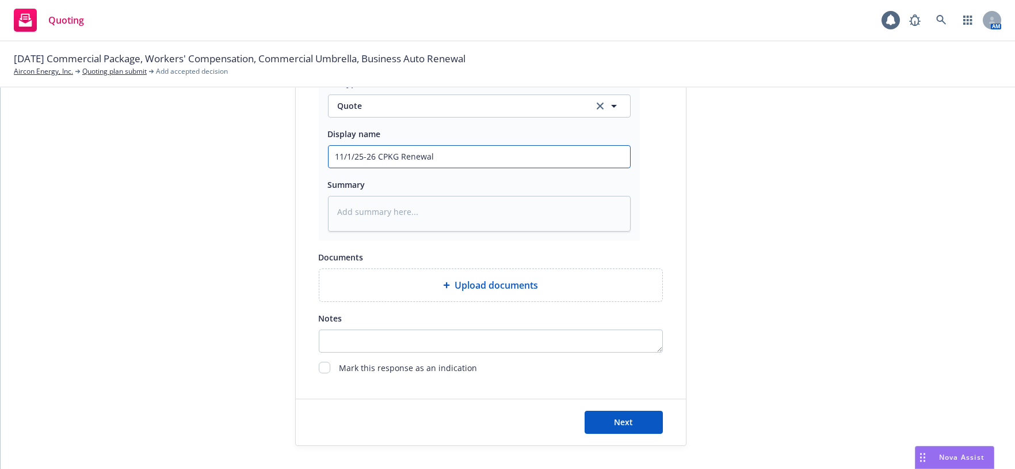
type input "11/1/25-26 CPKG Renewal -"
type textarea "x"
type input "11/1/25-26 CPKG Renewal -"
type textarea "x"
type input "11/1/25-26 CPKG Renewal - $"
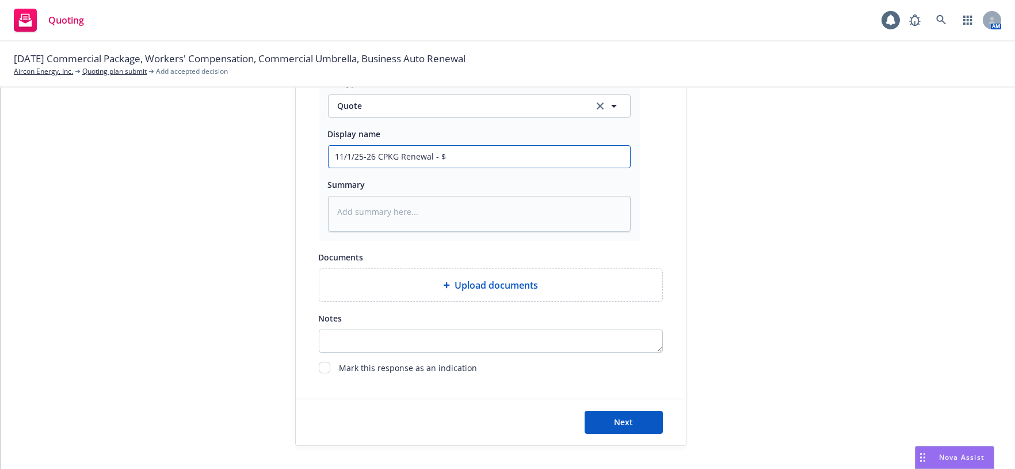
type textarea "x"
type input "11/1/25-26 CPKG Renewal - $3"
type textarea "x"
type input "11/1/25-26 CPKG Renewal - $37"
type textarea "x"
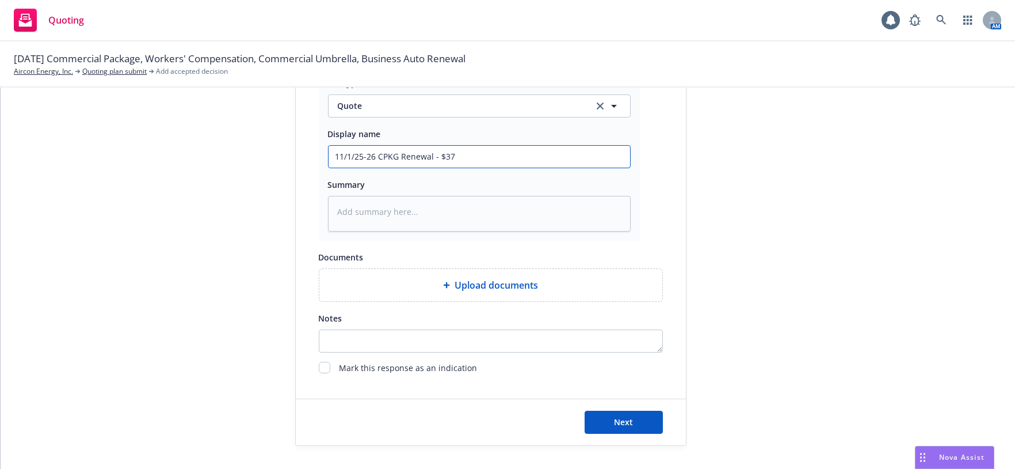
type input "11/1/25-26 CPKG Renewal - $378"
type textarea "x"
type input "11/1/25-26 CPKG Renewal - $3781"
type textarea "x"
type input "11/1/25-26 CPKG Renewal - $37814"
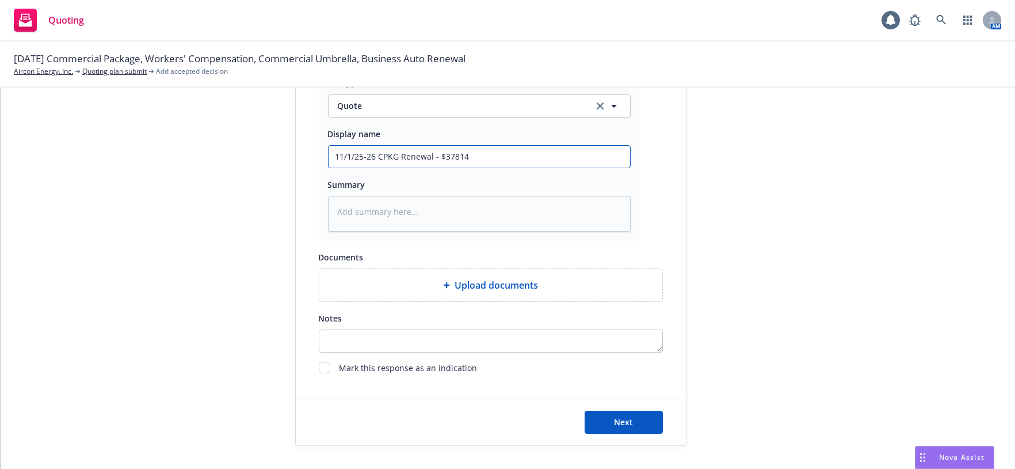
type textarea "x"
type input "11/1/25-26 CPKG Renewal - $37,814"
click at [631, 416] on button "Next" at bounding box center [624, 421] width 78 height 23
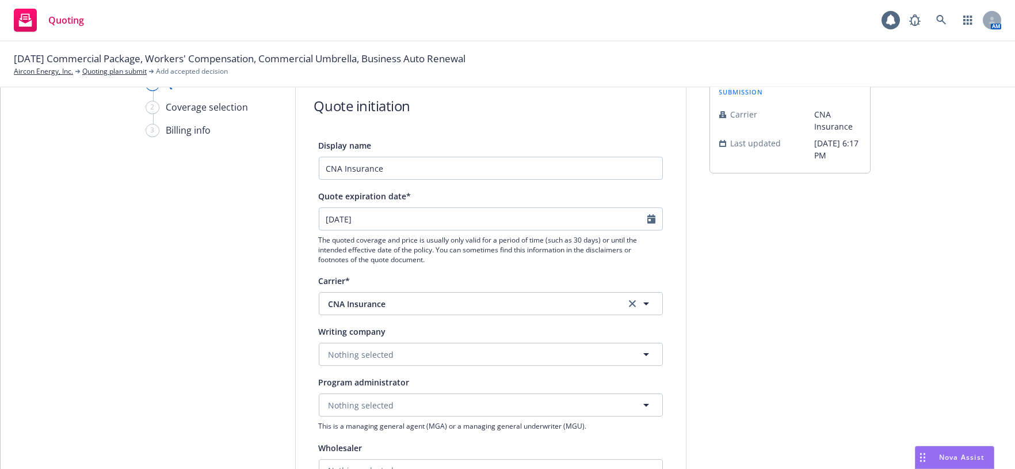
scroll to position [0, 0]
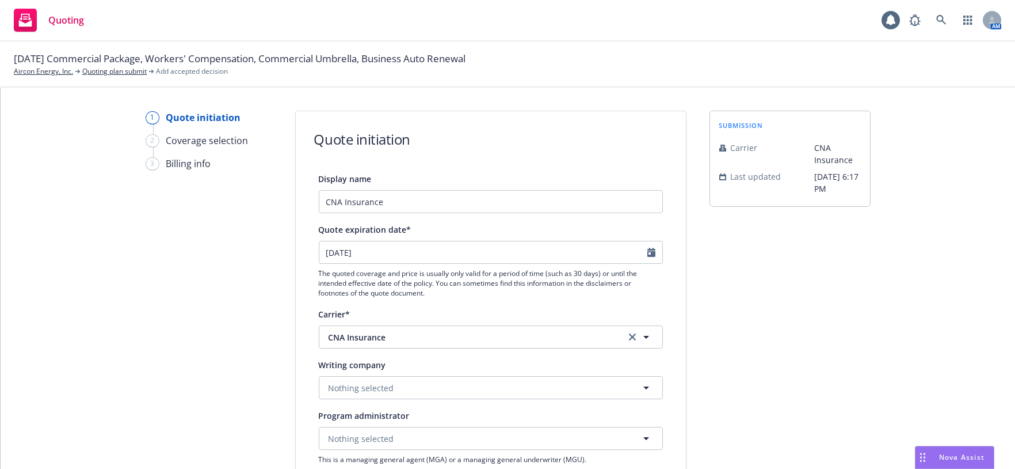
type textarea "x"
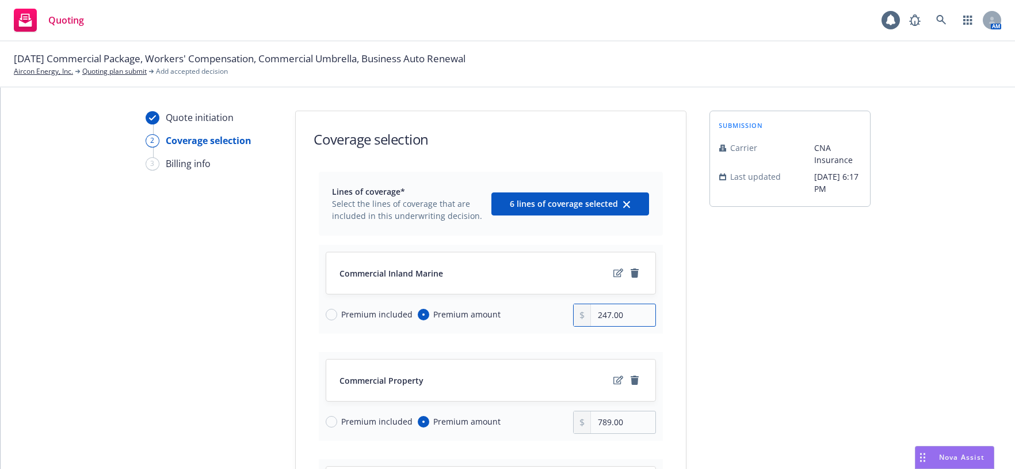
click at [623, 326] on input "247.00" at bounding box center [623, 315] width 64 height 22
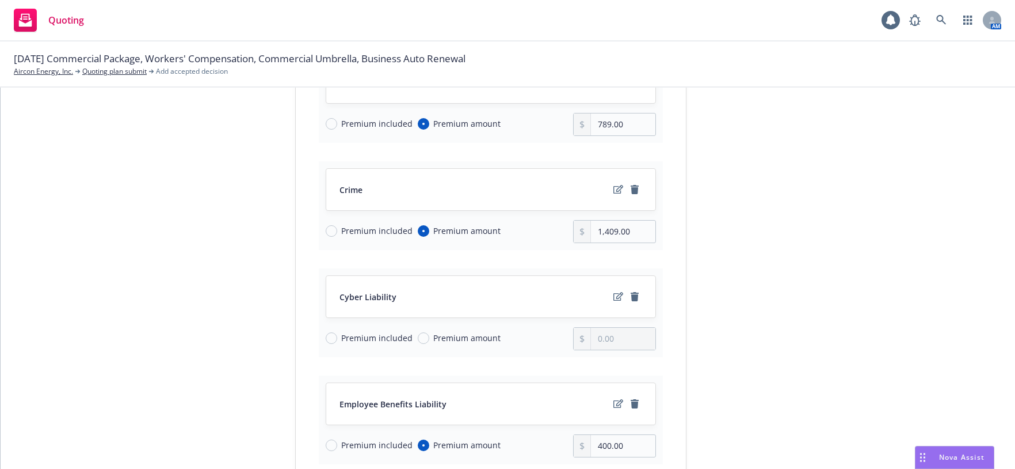
scroll to position [298, 0]
type input "250.00"
click at [631, 135] on input "789.00" at bounding box center [623, 124] width 64 height 22
type input "488.00"
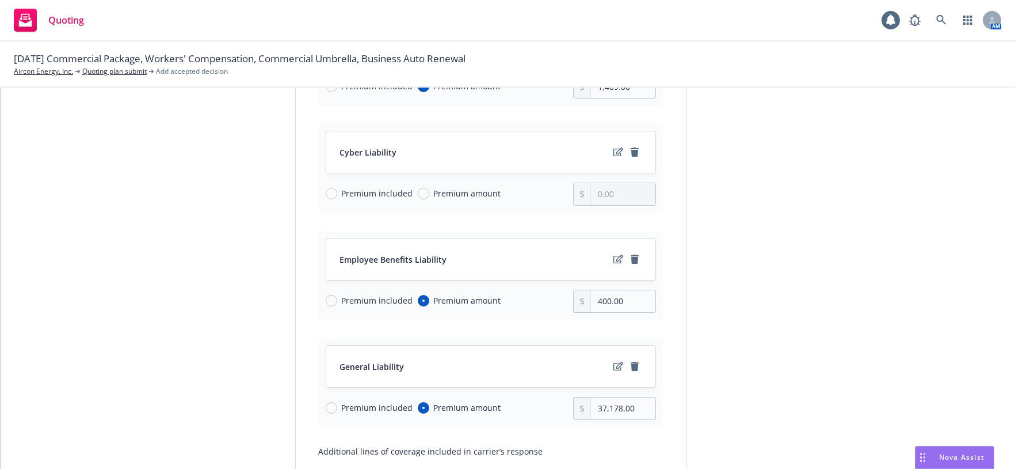
scroll to position [490, 0]
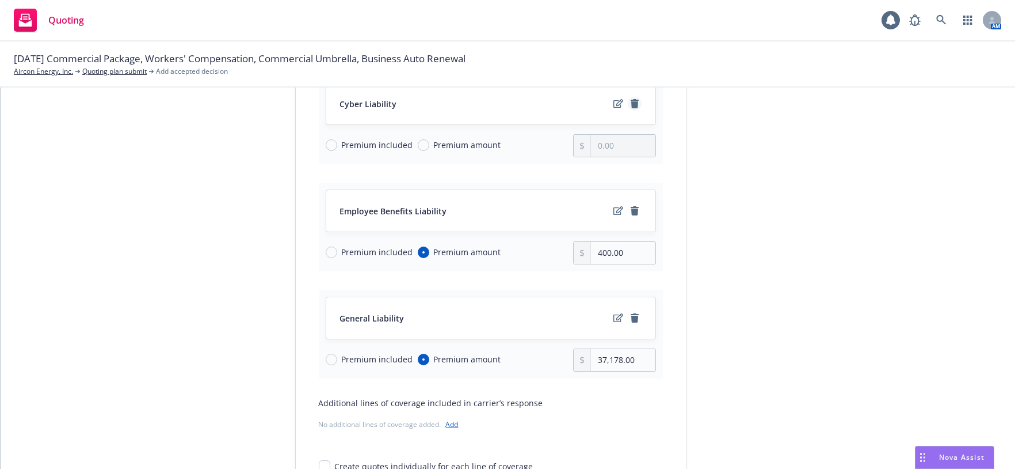
click at [631, 108] on icon "remove" at bounding box center [635, 103] width 8 height 9
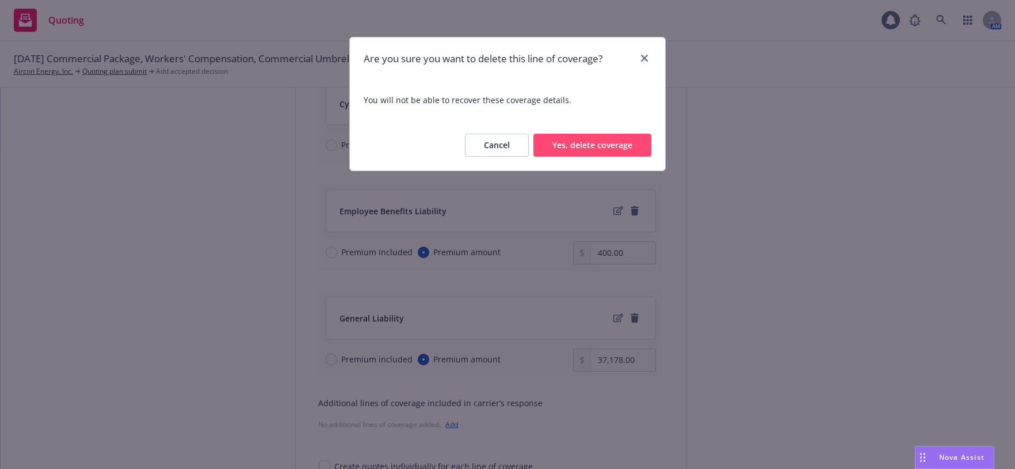
click at [582, 157] on button "Yes, delete coverage" at bounding box center [593, 145] width 118 height 23
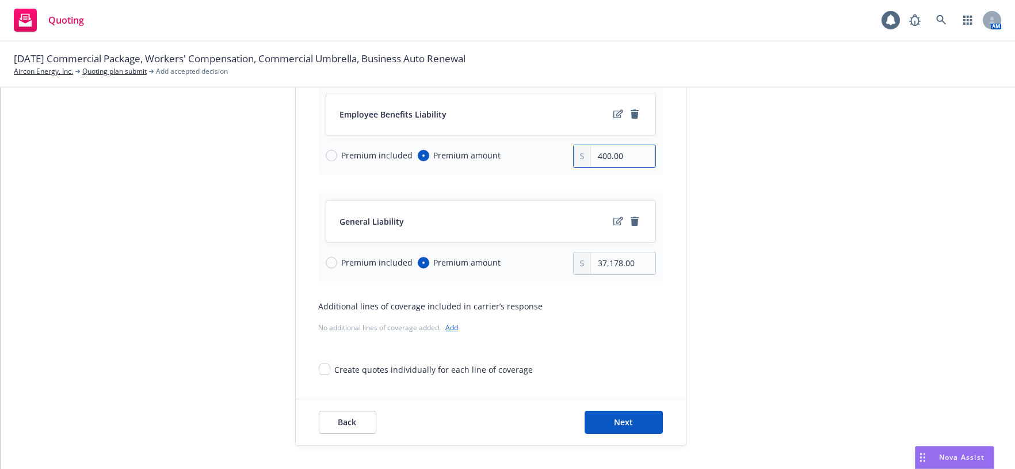
click at [598, 167] on input "400.00" at bounding box center [623, 156] width 64 height 22
type input "404.00"
click at [622, 274] on input "37,178.00" at bounding box center [623, 263] width 64 height 22
type input "35,263.00"
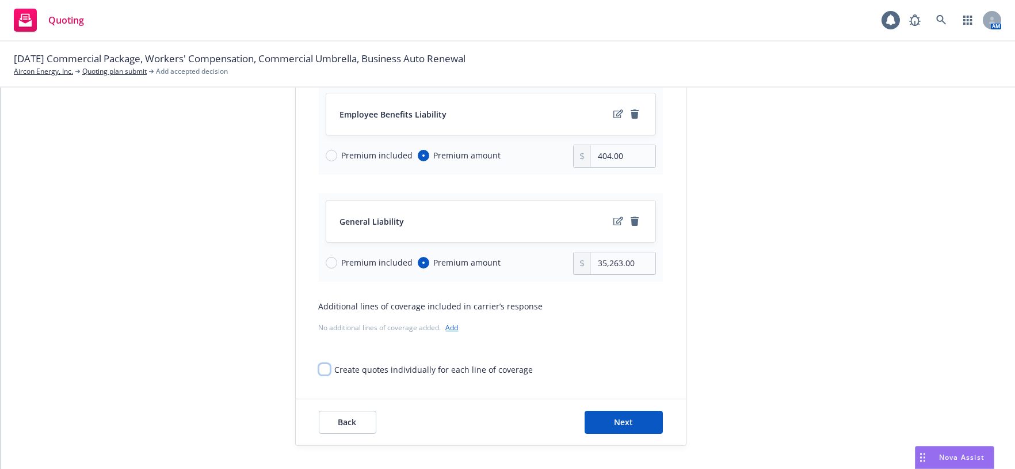
scroll to position [621, 0]
click at [623, 419] on button "Next" at bounding box center [624, 421] width 78 height 23
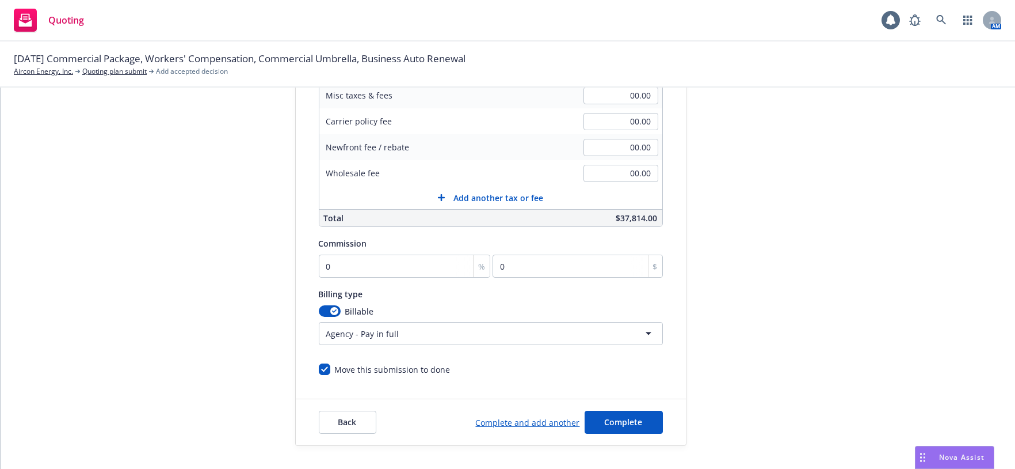
scroll to position [256, 0]
click at [400, 277] on input "0" at bounding box center [405, 265] width 172 height 23
type input "1"
type input "378.14"
type input "15"
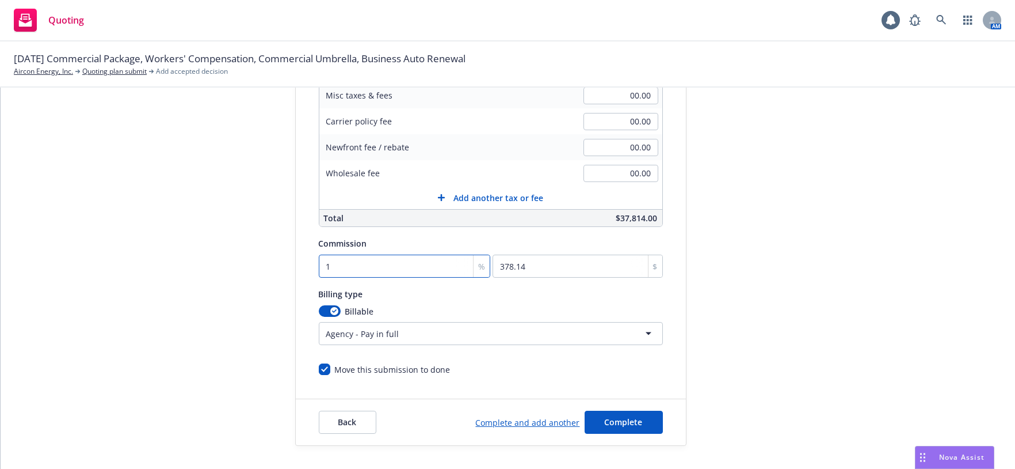
type input "5672.1"
type input "15"
click at [370, 326] on html "Quoting 1 AM 11/01/25 Commercial Package, Workers' Compensation, Commercial Umb…" at bounding box center [507, 234] width 1015 height 469
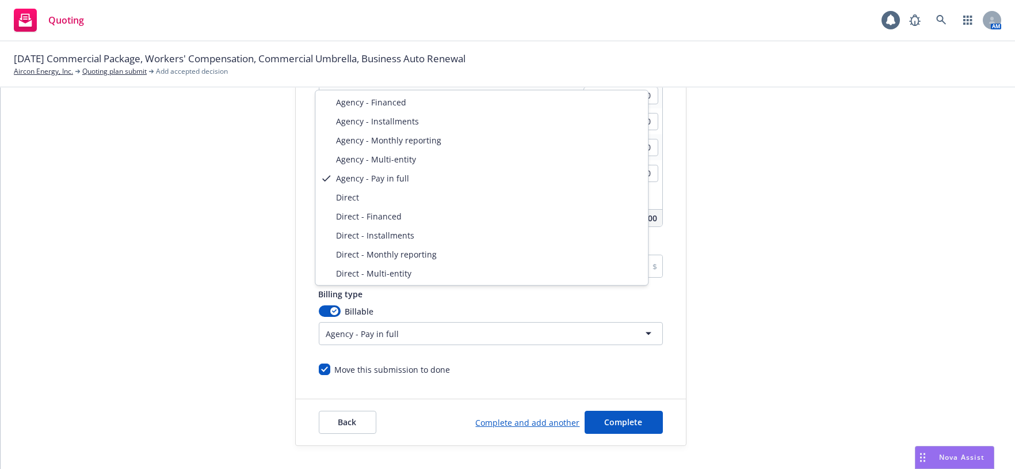
select select "DIRECT"
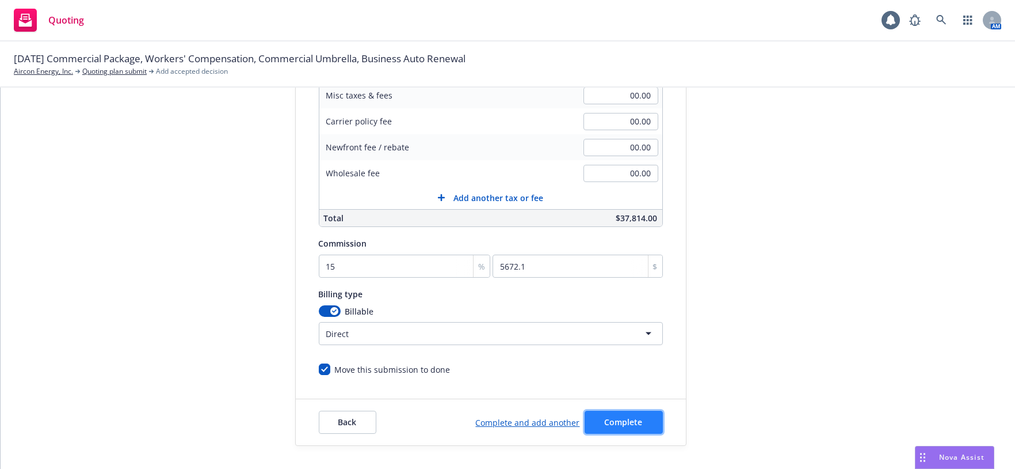
click at [619, 420] on span "Complete" at bounding box center [624, 421] width 38 height 11
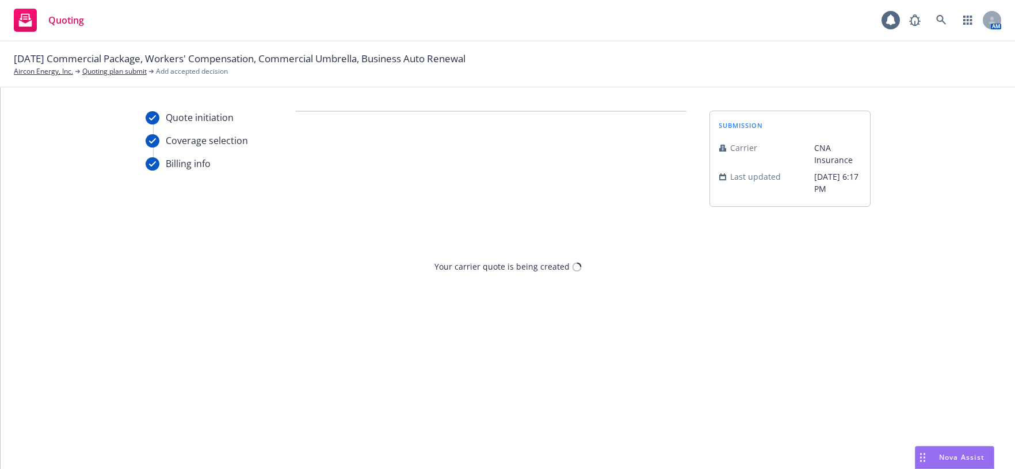
scroll to position [0, 0]
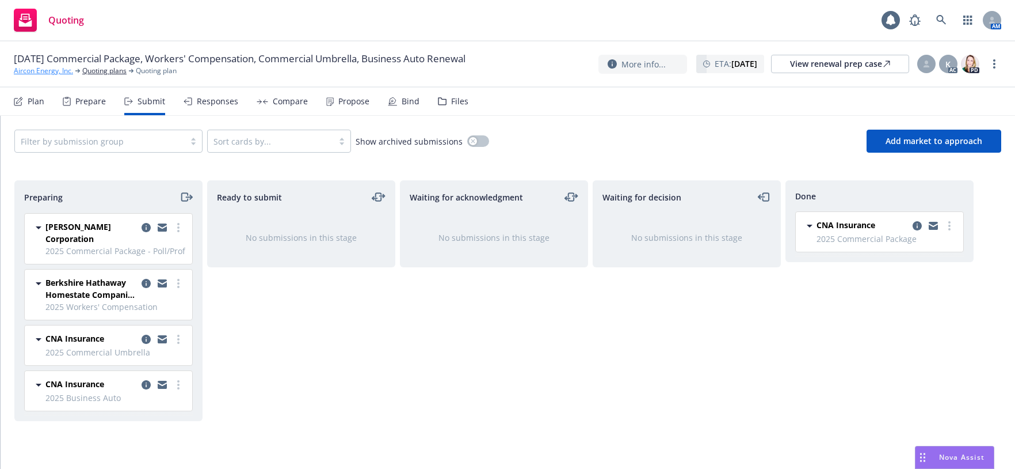
click at [56, 76] on link "Aircon Energy, Inc." at bounding box center [43, 71] width 59 height 10
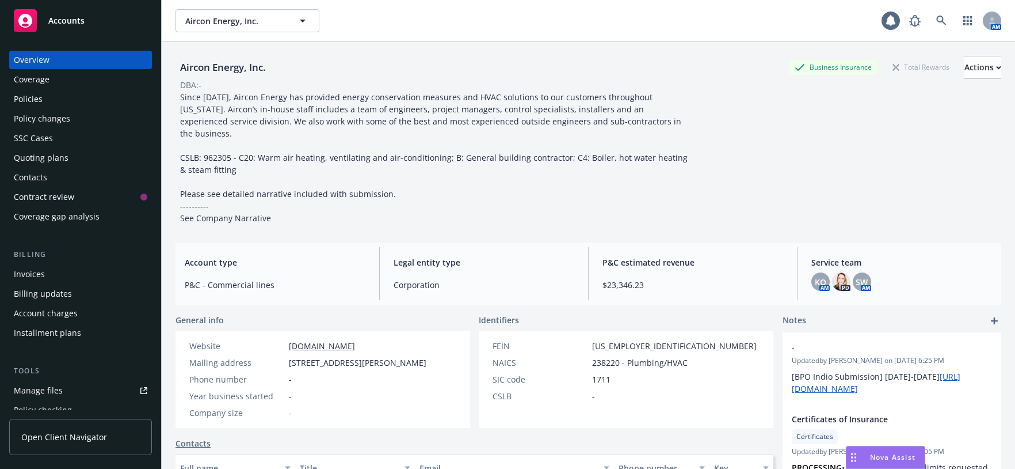
click at [43, 108] on div "Policies" at bounding box center [28, 99] width 29 height 18
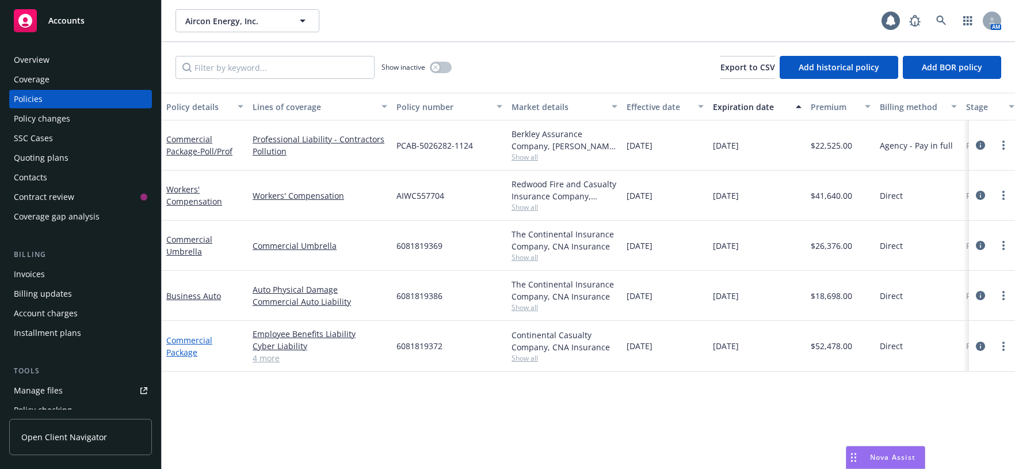
click at [187, 357] on link "Commercial Package" at bounding box center [189, 345] width 46 height 23
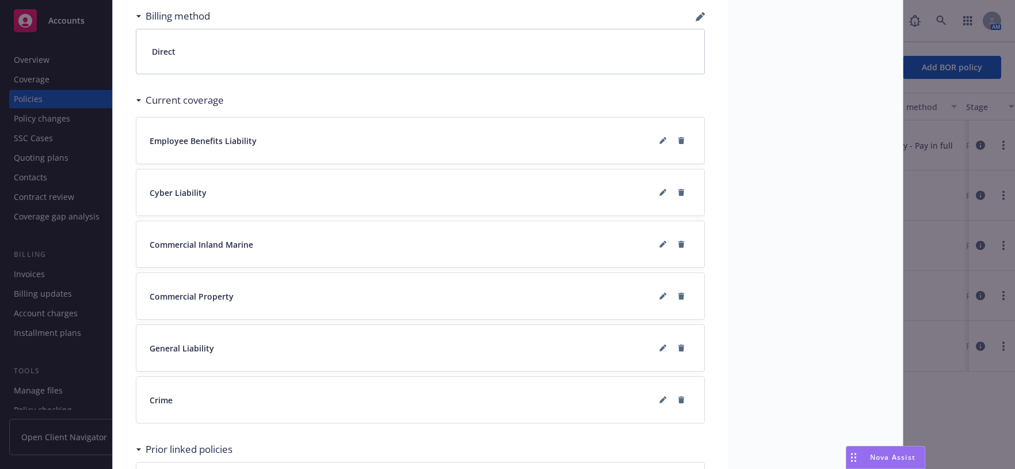
scroll to position [874, 0]
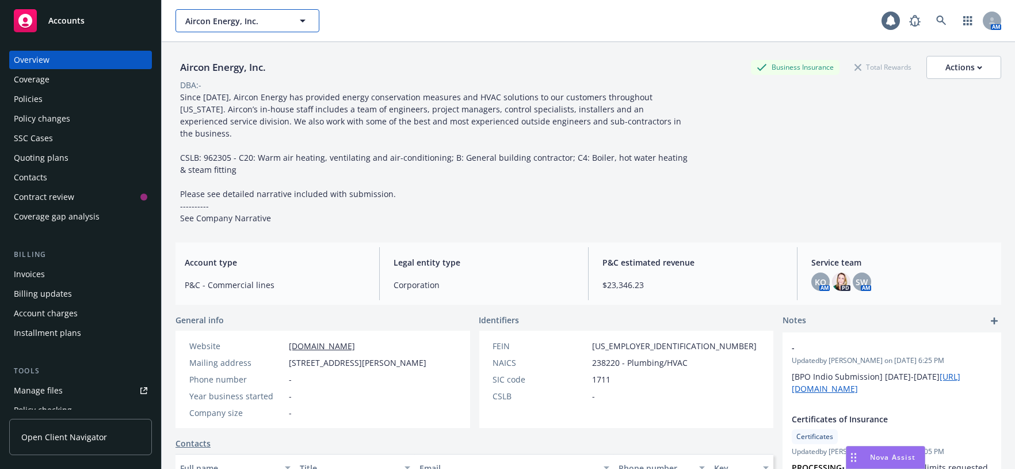
click at [293, 22] on button "Aircon Energy, Inc." at bounding box center [248, 20] width 144 height 23
type input "crew knit"
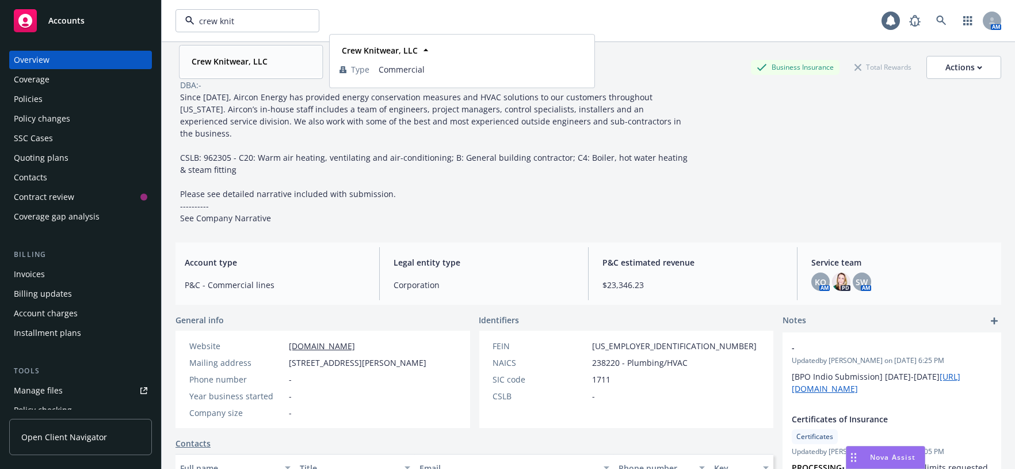
click at [264, 67] on strong "Crew Knitwear, LLC" at bounding box center [230, 61] width 76 height 11
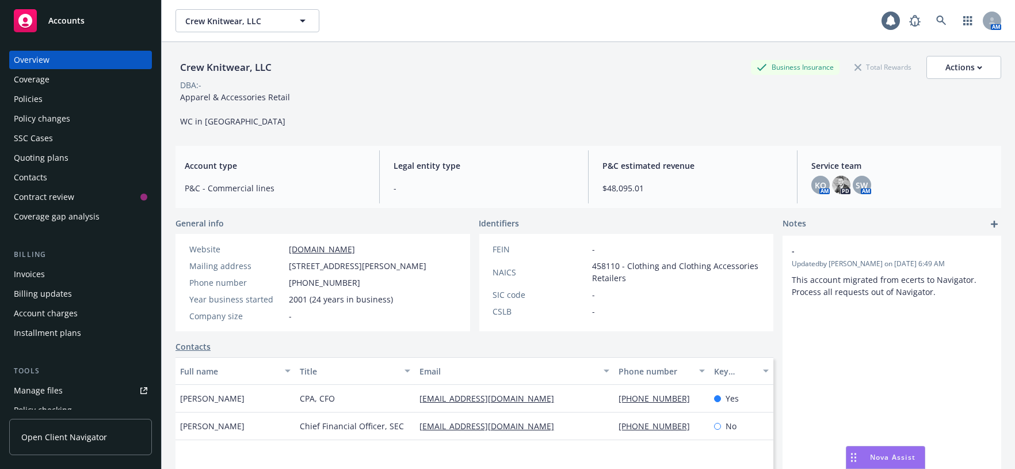
click at [63, 108] on div "Policies" at bounding box center [81, 99] width 134 height 18
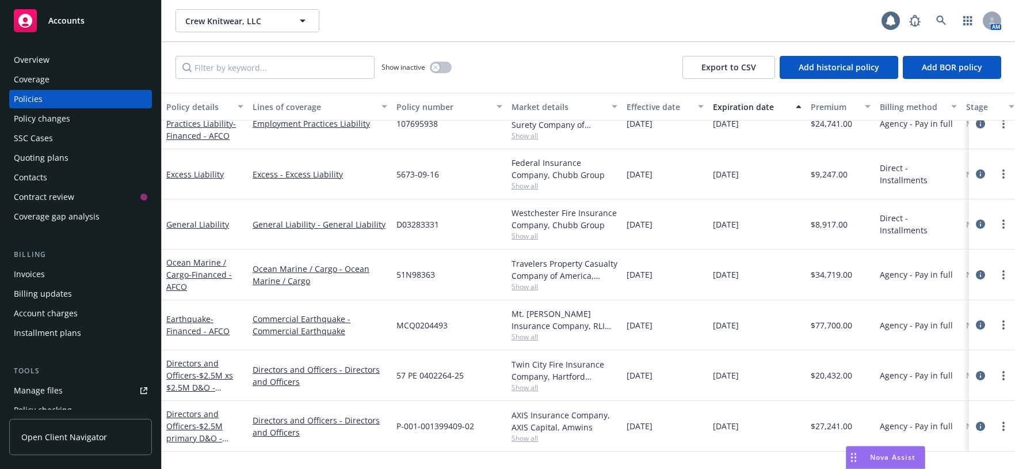
scroll to position [206, 0]
click at [206, 269] on span "- Financed - AFCO" at bounding box center [199, 280] width 66 height 23
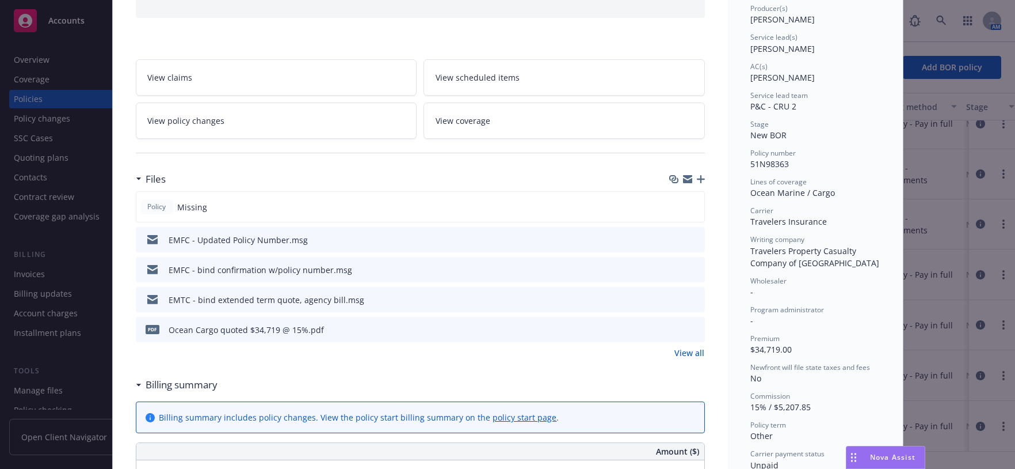
scroll to position [170, 0]
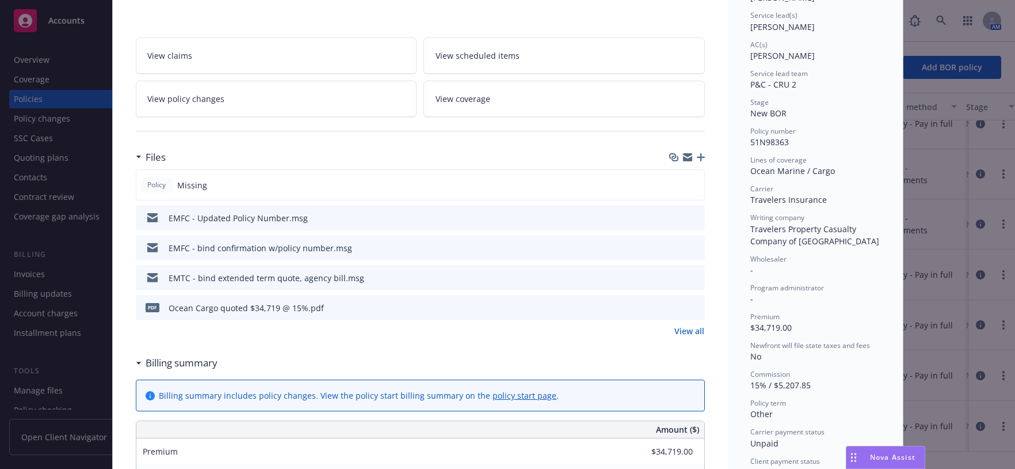
click at [697, 161] on icon "button" at bounding box center [701, 157] width 8 height 8
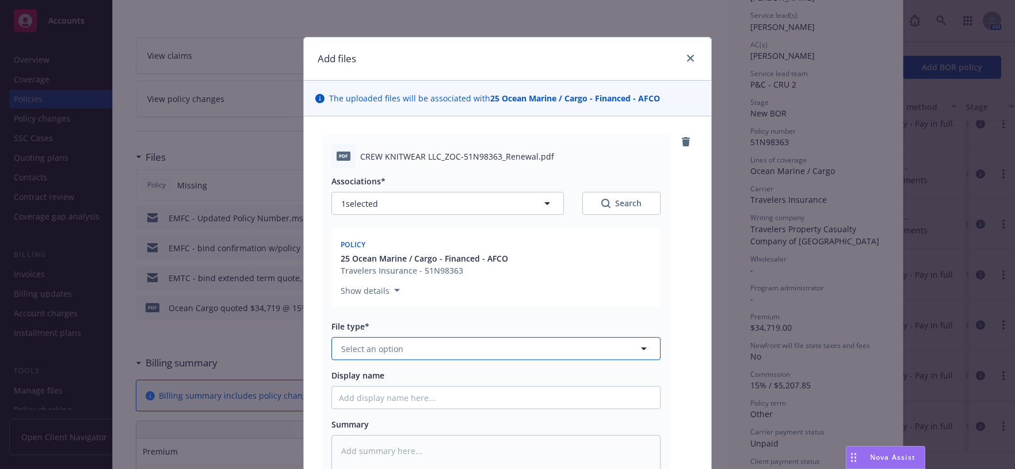
click at [420, 360] on button "Select an option" at bounding box center [496, 348] width 329 height 23
type input "policy"
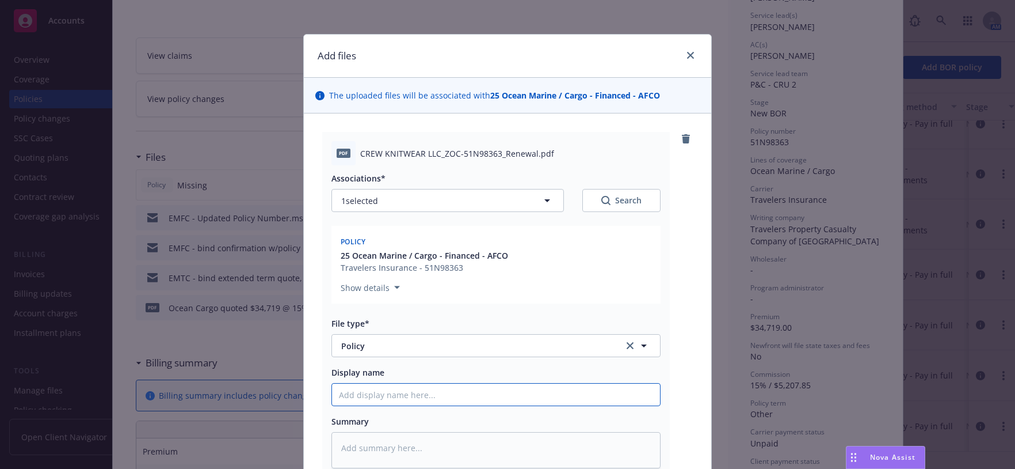
click at [402, 405] on input "Display name" at bounding box center [496, 394] width 328 height 22
type textarea "x"
